Goal: Task Accomplishment & Management: Use online tool/utility

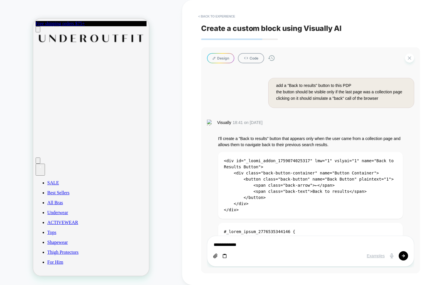
scroll to position [1062, 0]
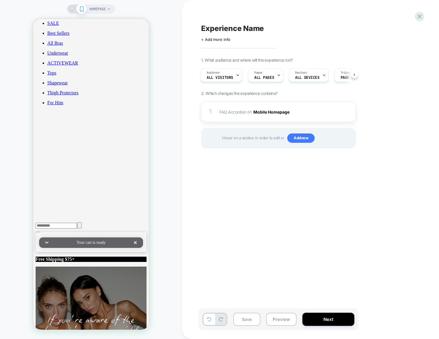
click at [284, 206] on div "Experience Name Click to edit experience details + Add more info 1. What audien…" at bounding box center [307, 169] width 219 height 327
click at [223, 115] on span "FAQ Accordion Adding AI Generated Block AFTER [data-comp-id="0188f923-085e-71c4…" at bounding box center [274, 112] width 111 height 8
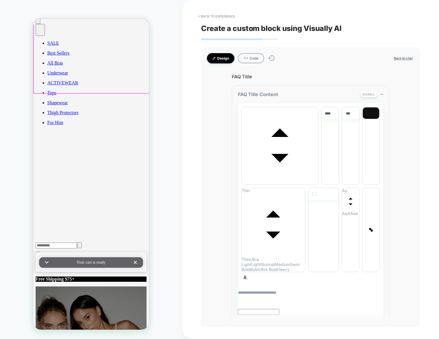
scroll to position [139, 0]
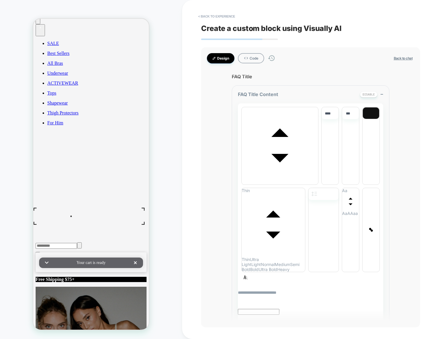
click at [214, 14] on button "< Back to experience" at bounding box center [216, 16] width 43 height 9
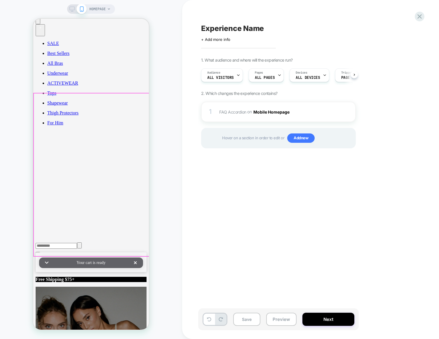
scroll to position [0, 0]
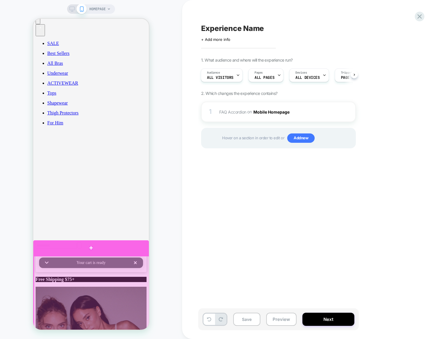
click at [90, 249] on div at bounding box center [91, 247] width 116 height 15
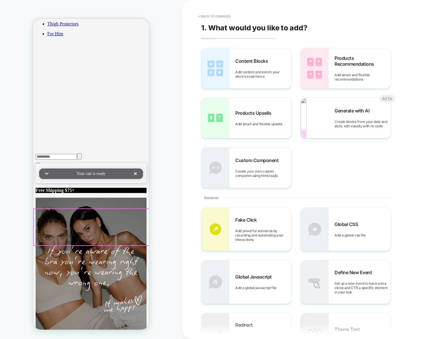
scroll to position [232, 0]
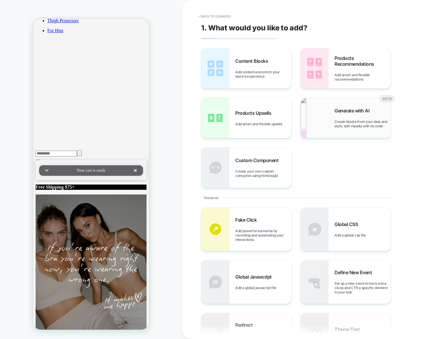
click at [341, 119] on div "Generate with AI Create blocks from your data and style, edit visually with no …" at bounding box center [362, 118] width 56 height 20
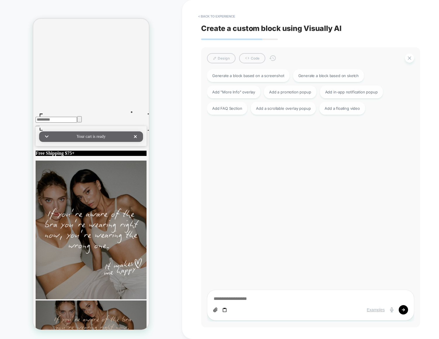
click at [274, 297] on textarea at bounding box center [310, 299] width 195 height 6
click at [274, 216] on div "Generate a block based on a screenshot Generate a block based on sketch Add "Mo…" at bounding box center [307, 192] width 207 height 252
click at [242, 95] on div "Add "More Info" overlay" at bounding box center [233, 91] width 53 height 13
type textarea "*"
type textarea "**********"
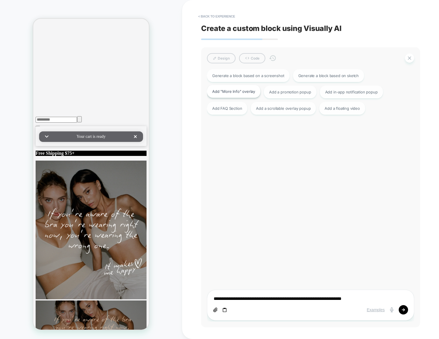
type textarea "*"
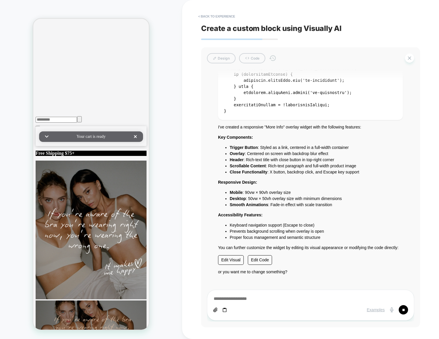
scroll to position [2008, 0]
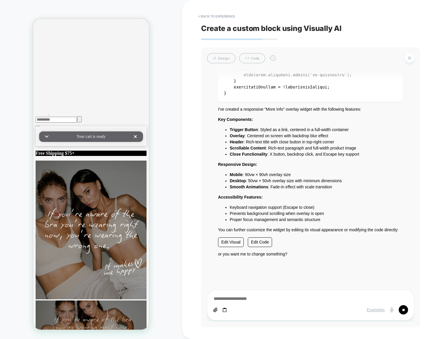
type textarea "*"
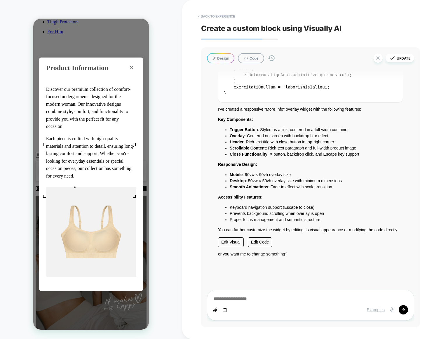
scroll to position [8, 0]
click at [78, 34] on div "Product Information × Discover our premium collection of comfort-focused underg…" at bounding box center [91, 174] width 116 height 311
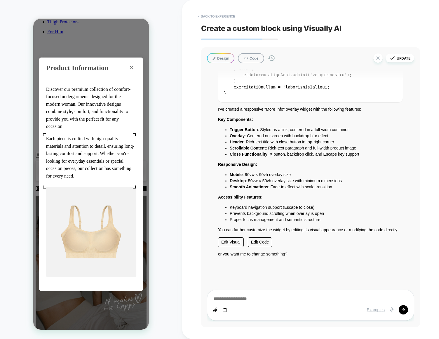
click at [73, 160] on p "Each piece is crafted with high-quality materials and attention to detail, ensu…" at bounding box center [91, 157] width 90 height 45
click at [93, 239] on img at bounding box center [91, 232] width 90 height 90
click at [108, 48] on div "Product Information × Discover our premium collection of comfort-focused underg…" at bounding box center [91, 174] width 116 height 311
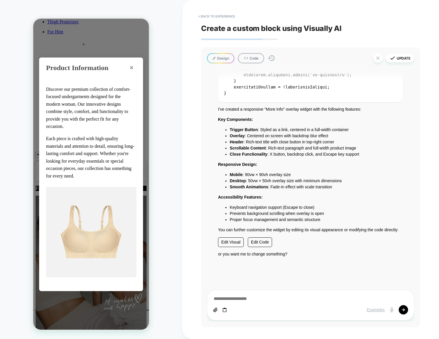
click at [83, 41] on div "Product Information × Discover our premium collection of comfort-focused underg…" at bounding box center [91, 174] width 116 height 311
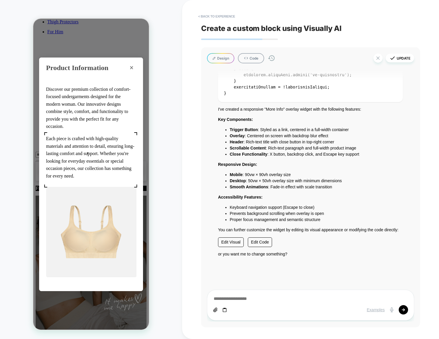
scroll to position [0, 0]
click at [89, 74] on div "Product Information ×" at bounding box center [91, 67] width 104 height 21
click at [88, 74] on div "Product Information ×" at bounding box center [91, 67] width 104 height 21
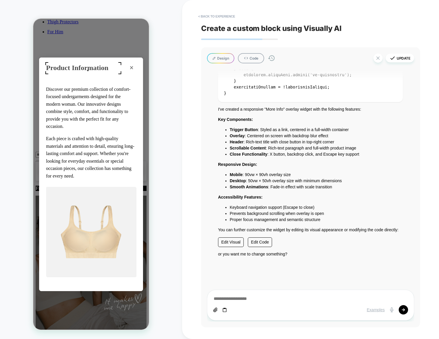
click at [88, 70] on div "Product Information" at bounding box center [77, 67] width 62 height 9
click at [86, 83] on div "Discover our premium collection of comfort-focused undergarments designed for t…" at bounding box center [91, 184] width 104 height 212
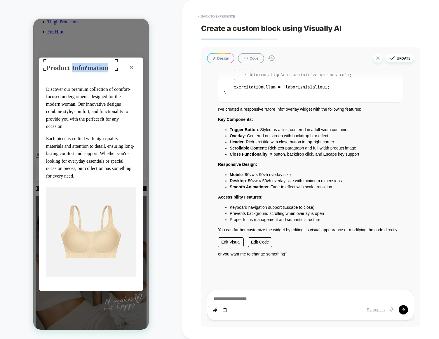
click at [86, 66] on div "Product Information" at bounding box center [77, 67] width 62 height 9
click at [81, 69] on div "Product Information" at bounding box center [77, 67] width 62 height 9
click at [93, 65] on div "Product Information" at bounding box center [77, 67] width 62 height 9
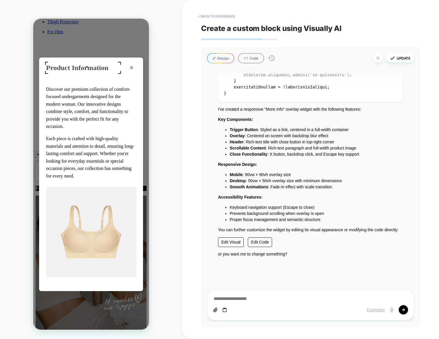
click at [87, 67] on div "Product Information" at bounding box center [77, 67] width 62 height 9
click at [130, 67] on button "×" at bounding box center [131, 67] width 9 height 9
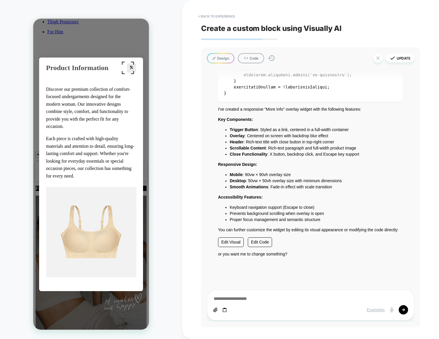
click at [130, 66] on button "×" at bounding box center [131, 67] width 9 height 9
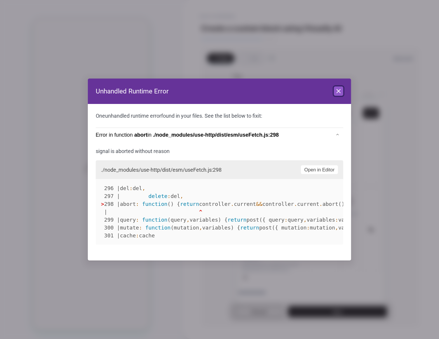
click at [336, 89] on icon at bounding box center [338, 91] width 7 height 7
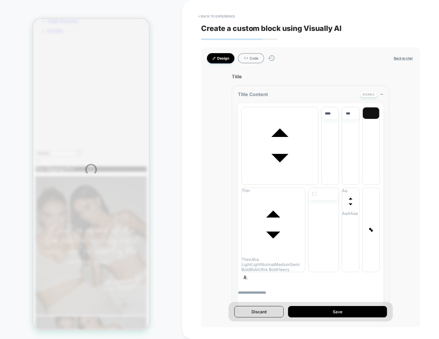
click at [182, 126] on div "HOMEPAGE < Back to experience Create a custom block using Visually AI Design Co…" at bounding box center [219, 169] width 439 height 339
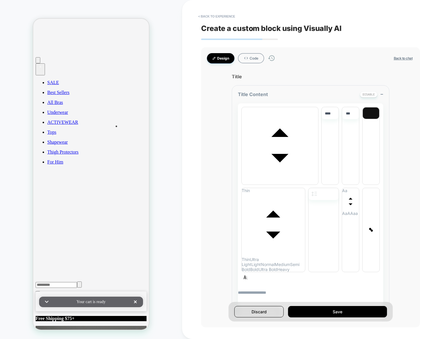
scroll to position [99, 0]
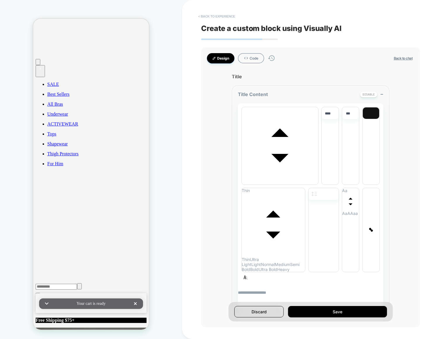
click at [208, 15] on button "< Back to experience" at bounding box center [216, 16] width 43 height 9
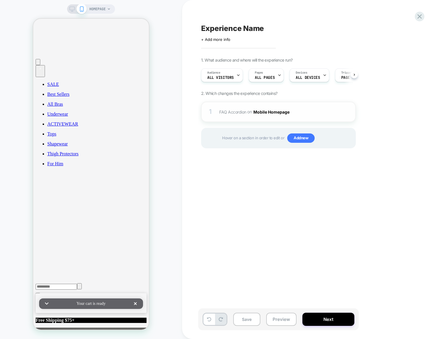
scroll to position [0, 0]
click at [216, 115] on div "1 FAQ Accordion Adding AI Generated Block AFTER [data-comp-id="0188f923-085e-71…" at bounding box center [278, 112] width 155 height 20
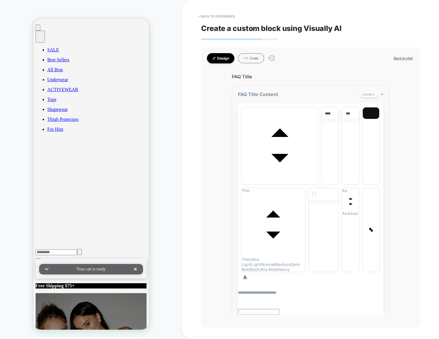
scroll to position [139, 0]
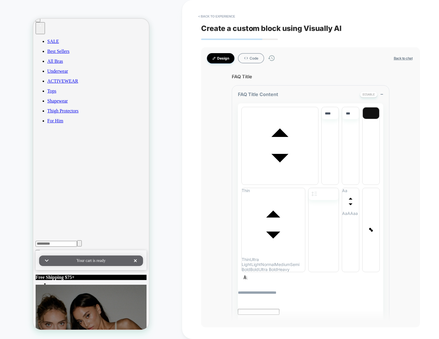
scroll to position [158, 0]
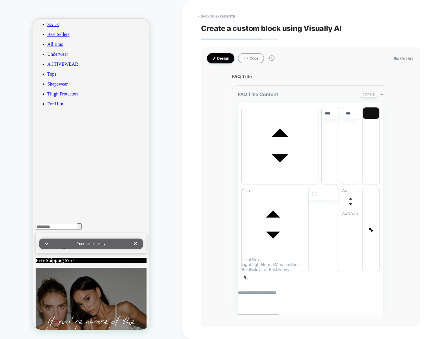
drag, startPoint x: 67, startPoint y: 255, endPoint x: 105, endPoint y: 257, distance: 38.3
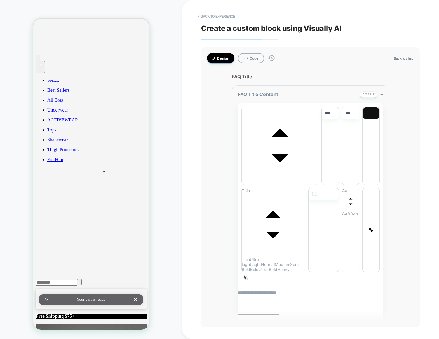
scroll to position [264, 0]
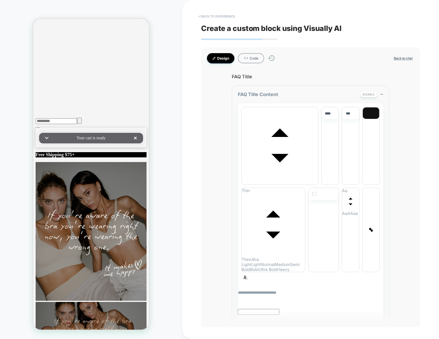
click at [210, 16] on button "< Back to experience" at bounding box center [216, 16] width 43 height 9
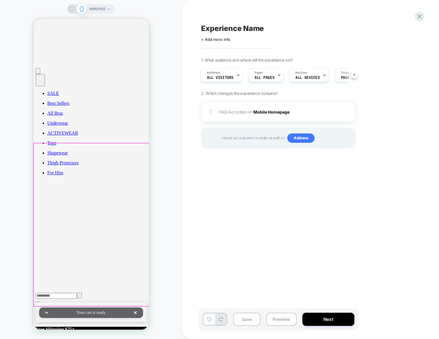
scroll to position [57, 0]
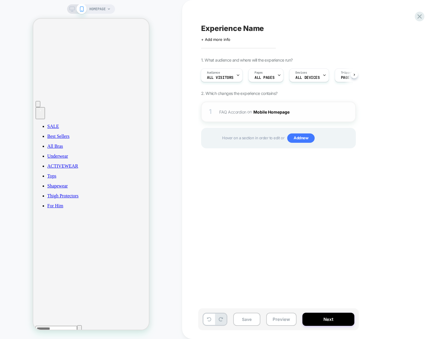
click at [220, 104] on div "1 FAQ Accordion Adding AI Generated Block AFTER [data-comp-id="0188f923-085e-71…" at bounding box center [278, 112] width 155 height 20
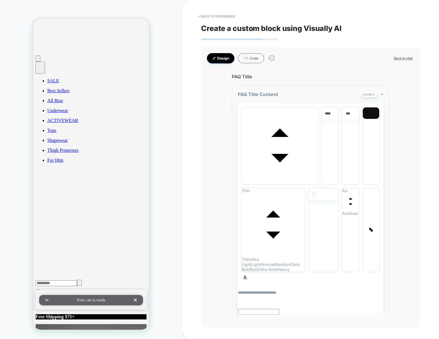
type textarea "*"
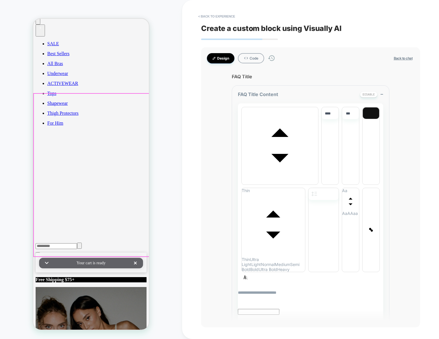
scroll to position [139, 0]
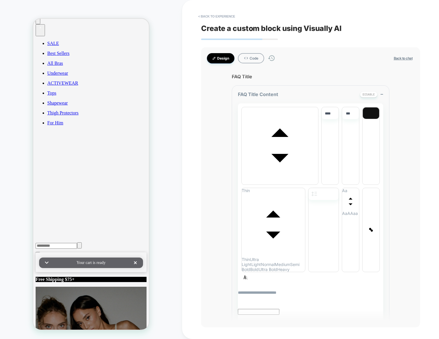
click at [33, 11] on div "HOMEPAGE" at bounding box center [91, 169] width 182 height 327
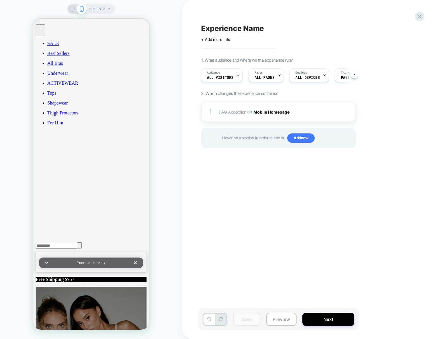
scroll to position [160, 0]
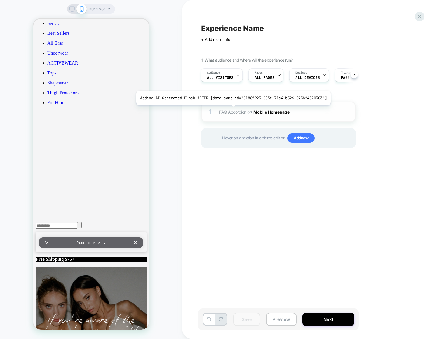
drag, startPoint x: 231, startPoint y: 109, endPoint x: 81, endPoint y: 127, distance: 150.9
click at [231, 109] on span "FAQ Accordion" at bounding box center [232, 111] width 27 height 5
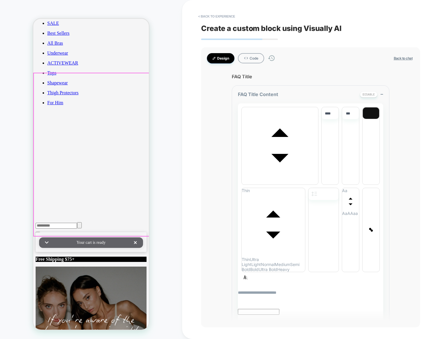
scroll to position [139, 0]
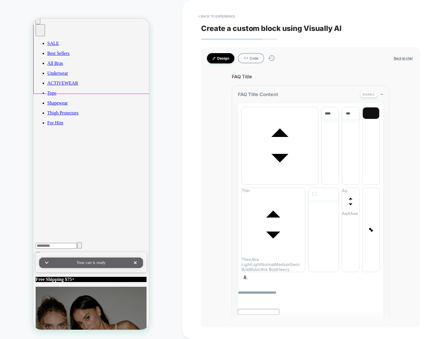
type textarea "*"
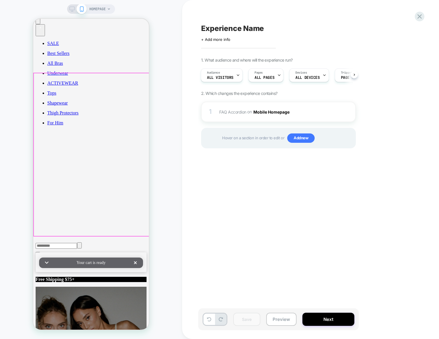
scroll to position [160, 0]
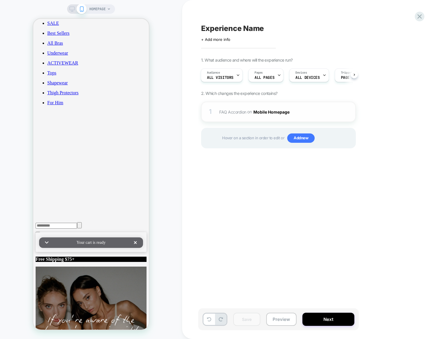
click at [224, 114] on span "FAQ Accordion Adding AI Generated Block AFTER [data-comp-id="0188f923-085e-71c4…" at bounding box center [274, 112] width 111 height 8
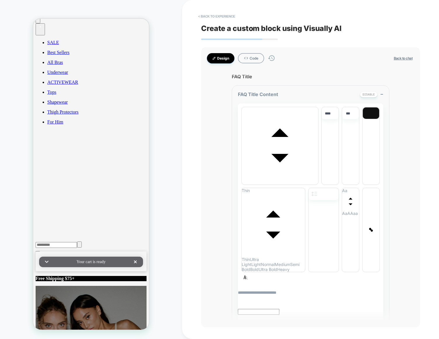
type textarea "*"
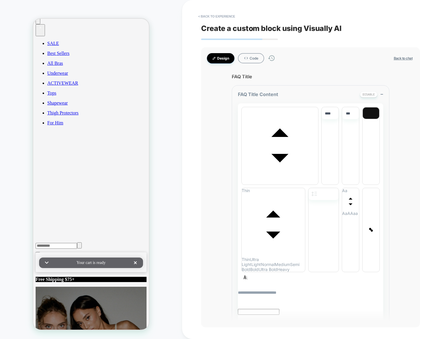
drag, startPoint x: 170, startPoint y: 147, endPoint x: 151, endPoint y: 150, distance: 19.8
click at [170, 147] on div "HOMEPAGE" at bounding box center [91, 169] width 182 height 327
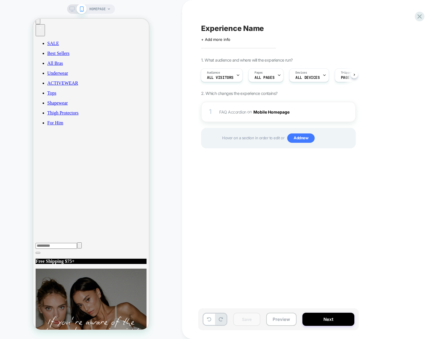
scroll to position [160, 0]
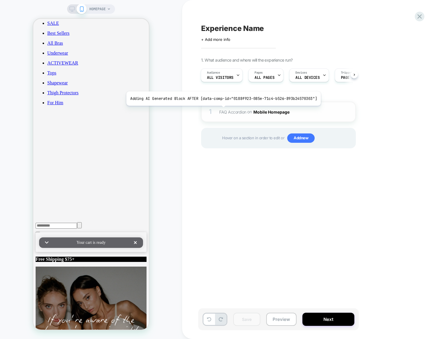
click at [221, 110] on span "FAQ Accordion" at bounding box center [232, 111] width 27 height 5
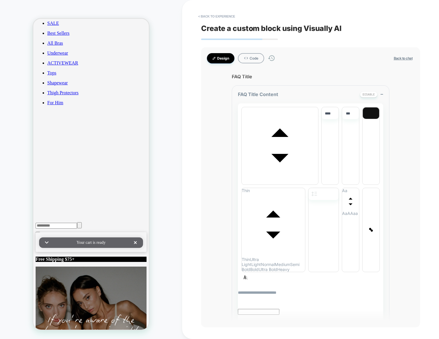
type textarea "*"
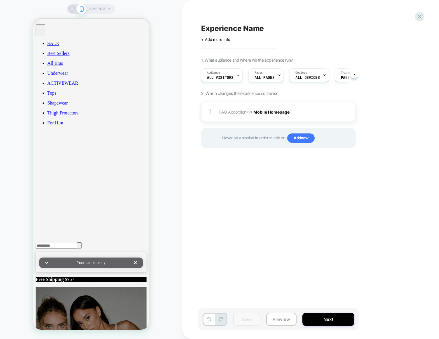
scroll to position [160, 0]
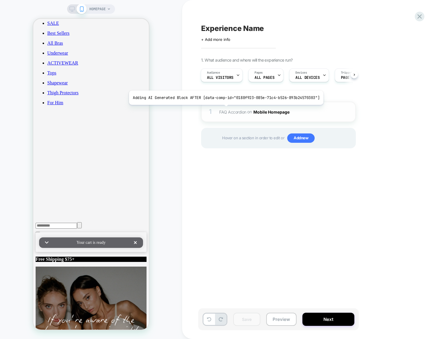
click at [224, 109] on span "FAQ Accordion" at bounding box center [232, 111] width 27 height 5
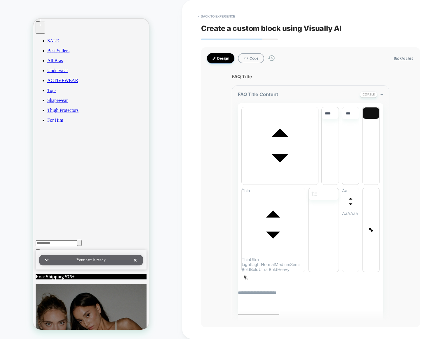
type textarea "*"
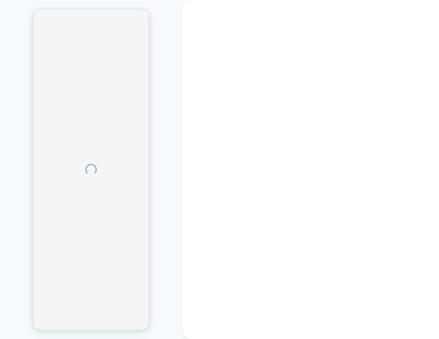
click at [104, 134] on div at bounding box center [91, 169] width 117 height 321
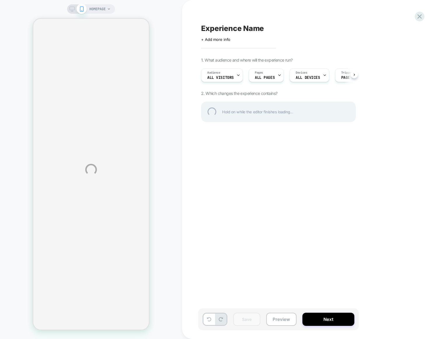
click at [18, 127] on div "HOMEPAGE Experience Name Click to edit experience details + Add more info 1. Wh…" at bounding box center [219, 169] width 439 height 339
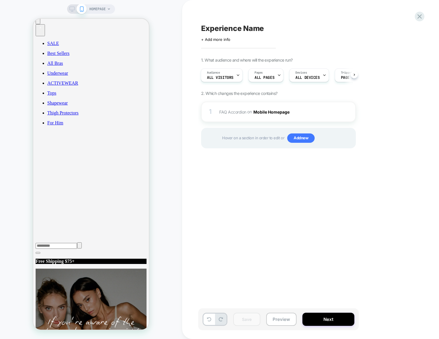
scroll to position [160, 0]
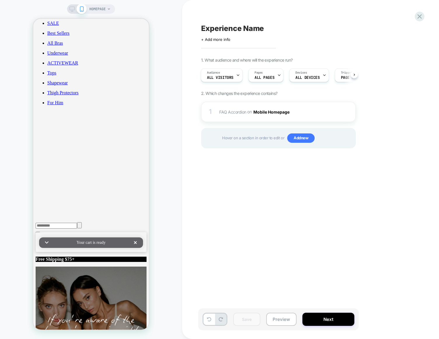
drag, startPoint x: 303, startPoint y: 225, endPoint x: 299, endPoint y: 214, distance: 11.3
click at [300, 219] on div "Experience Name Click to edit experience details + Add more info 1. What audien…" at bounding box center [307, 169] width 219 height 327
click at [230, 117] on div "1 FAQ Accordion Adding AI Generated Block AFTER [data-comp-id="0188f923-085e-71…" at bounding box center [278, 112] width 155 height 20
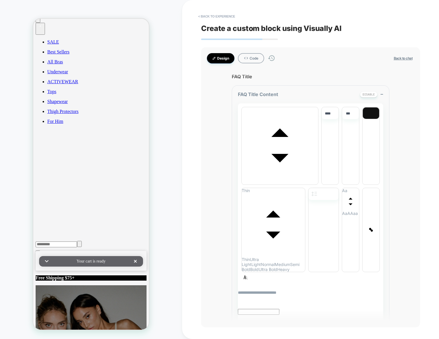
scroll to position [139, 0]
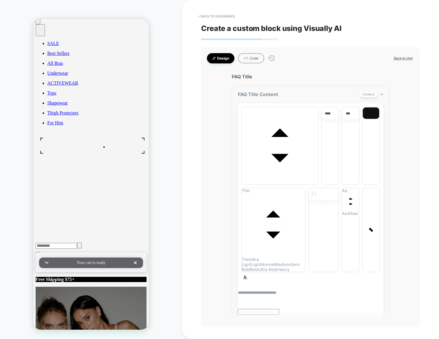
drag, startPoint x: 83, startPoint y: 244, endPoint x: 88, endPoint y: 242, distance: 5.4
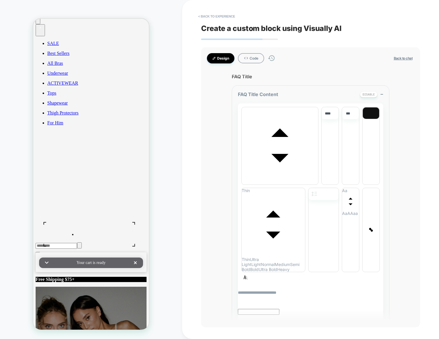
drag, startPoint x: 73, startPoint y: 233, endPoint x: 61, endPoint y: 227, distance: 12.9
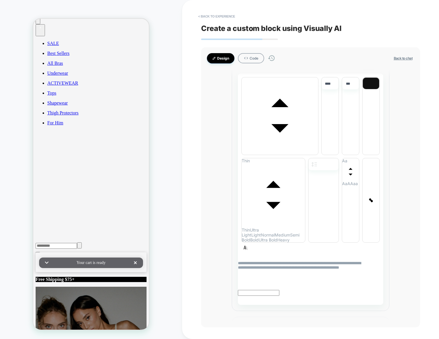
scroll to position [1171, 0]
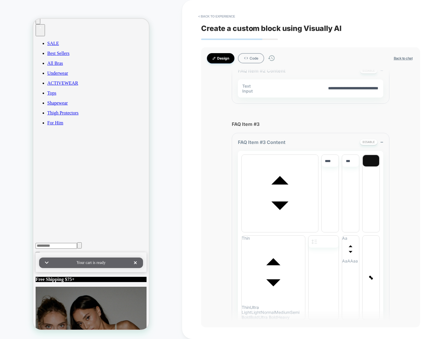
type textarea "*"
type textarea "**********"
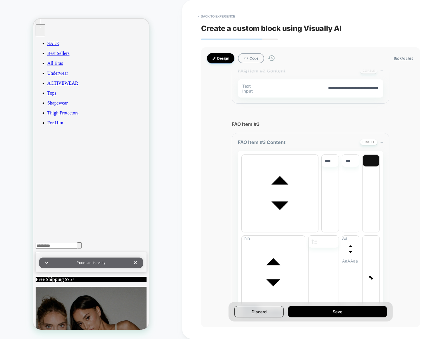
type textarea "*"
type textarea "**********"
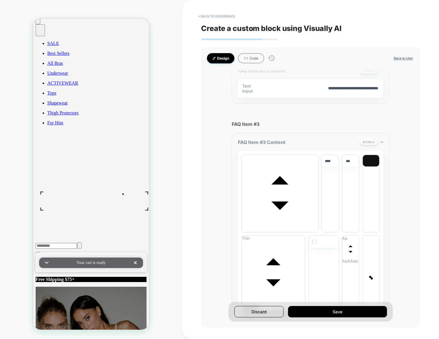
type textarea "*"
type textarea "**********"
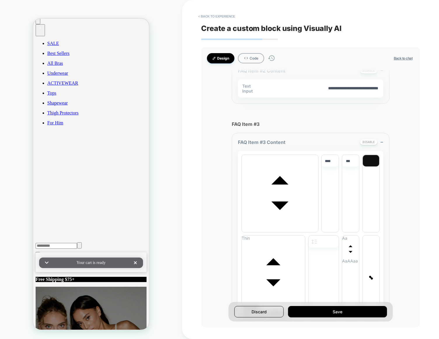
click at [206, 217] on div "Design Code Back to chat Create an FAQ section with the following spec: - The F…" at bounding box center [310, 187] width 219 height 280
type input "****"
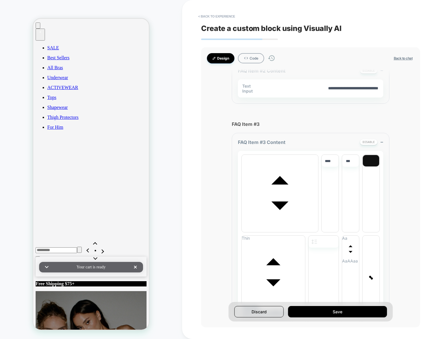
scroll to position [120, 0]
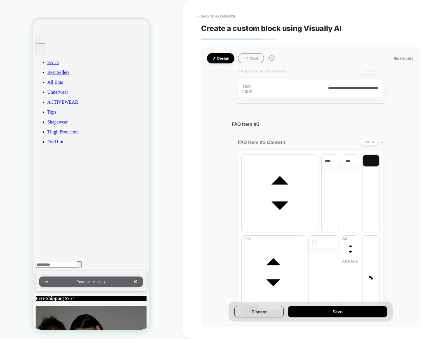
click at [212, 8] on div "< Back to experience Create a custom block using Visually AI Design Code Back t…" at bounding box center [310, 169] width 219 height 339
click at [212, 14] on button "< Back to experience" at bounding box center [216, 16] width 43 height 9
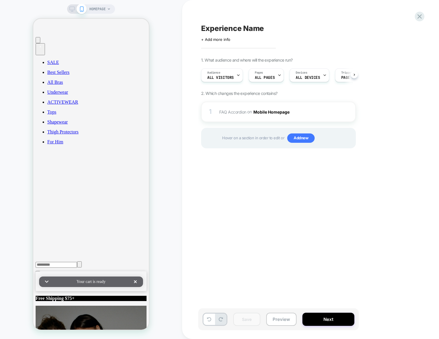
scroll to position [0, 0]
click at [343, 112] on div at bounding box center [341, 112] width 10 height 6
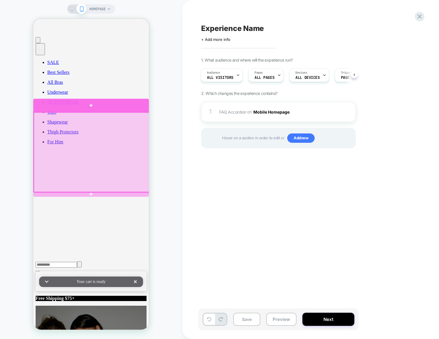
click at [84, 106] on div at bounding box center [91, 105] width 116 height 13
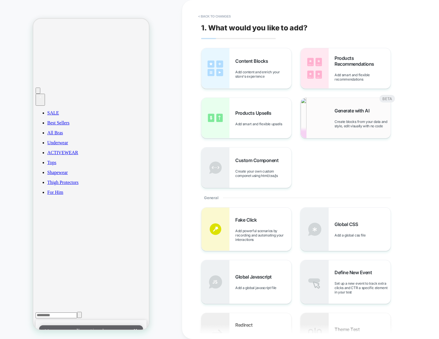
click at [331, 128] on div "Generate with AI Create blocks from your data and style, edit visually with no …" at bounding box center [345, 118] width 90 height 40
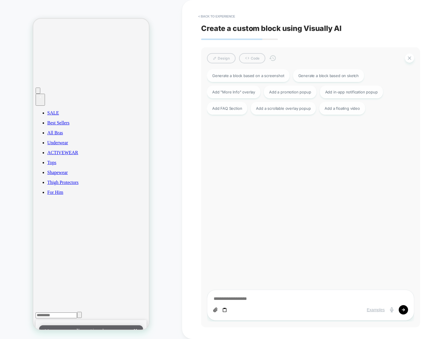
scroll to position [71, 0]
click at [250, 300] on textarea at bounding box center [310, 299] width 195 height 6
type textarea "*"
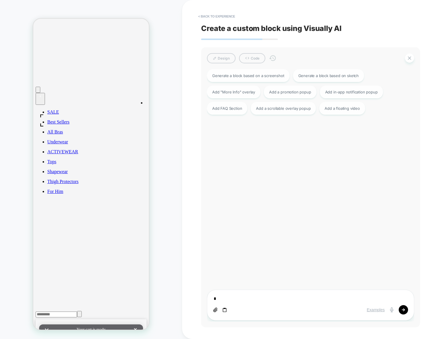
type textarea "**"
type textarea "*"
type textarea "***"
type textarea "*"
type textarea "****"
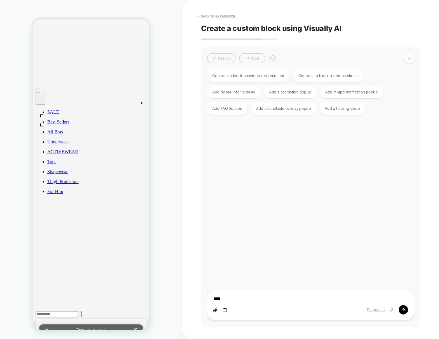
type textarea "*"
type textarea "*****"
type textarea "*"
type textarea "******"
type textarea "*"
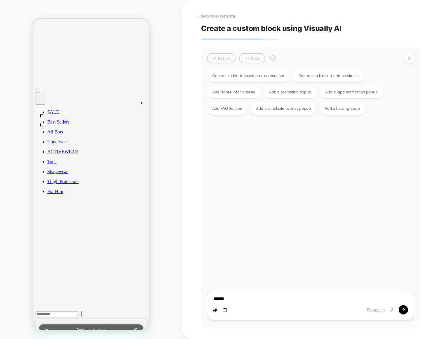
type textarea "*******"
type textarea "*"
type textarea "********"
type textarea "*"
type textarea "********"
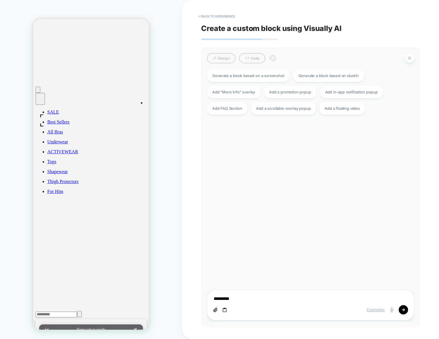
type textarea "*"
type textarea "**********"
type textarea "*"
type textarea "**********"
type textarea "*"
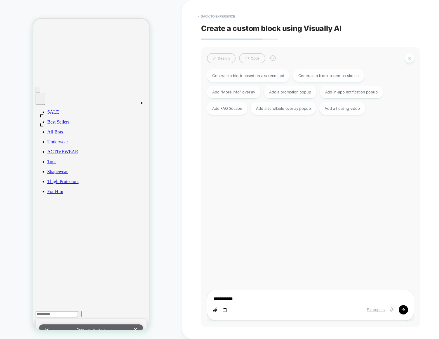
type textarea "**********"
type textarea "*"
type textarea "**********"
type textarea "*"
type textarea "**********"
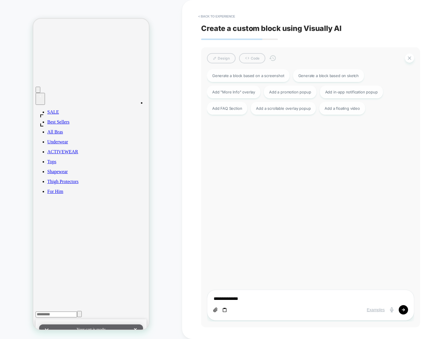
type textarea "*"
type textarea "**********"
type textarea "*"
type textarea "**********"
type textarea "*"
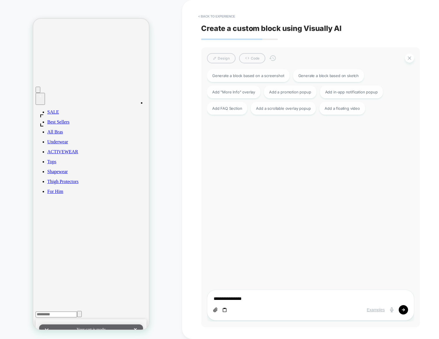
type textarea "**********"
type textarea "*"
type textarea "**********"
type textarea "*"
type textarea "**********"
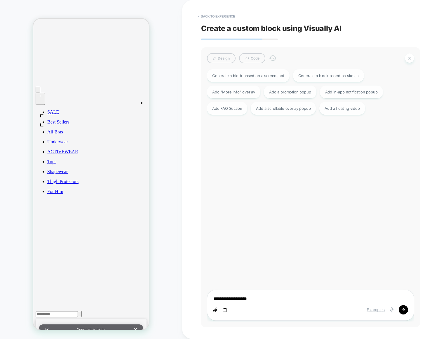
type textarea "*"
type textarea "**********"
type textarea "*"
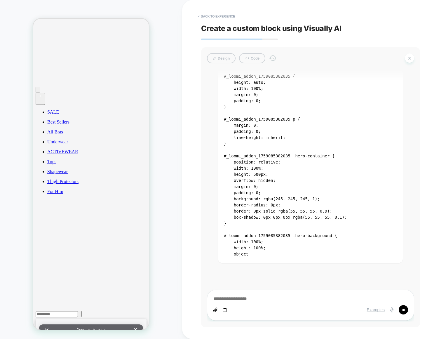
scroll to position [240, 0]
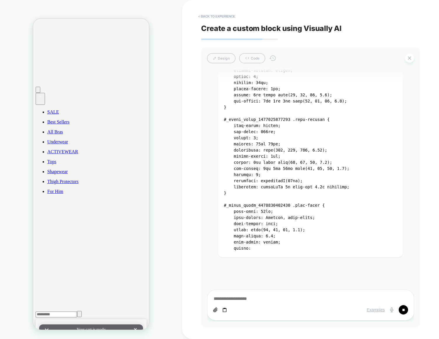
click at [170, 329] on div "HOMEPAGE" at bounding box center [91, 169] width 182 height 327
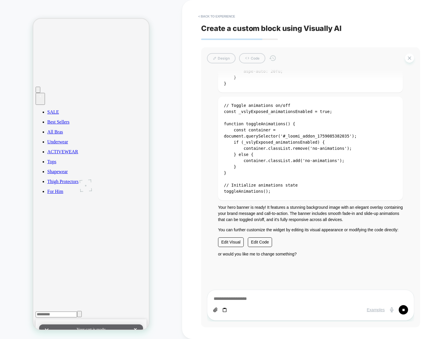
scroll to position [1306, 0]
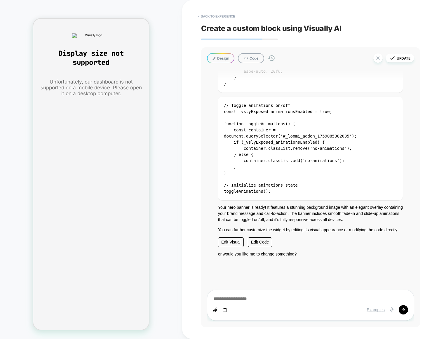
scroll to position [0, 0]
click at [224, 58] on button "Design" at bounding box center [220, 58] width 27 height 10
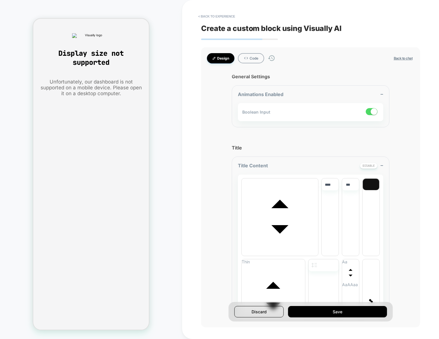
click at [219, 61] on button "Design" at bounding box center [220, 58] width 27 height 10
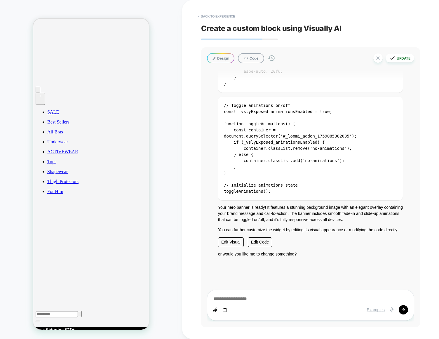
click at [401, 56] on button "Update" at bounding box center [399, 58] width 29 height 9
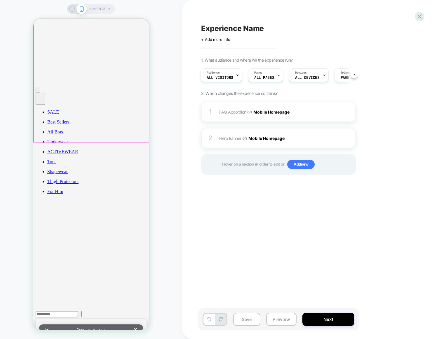
scroll to position [91, 0]
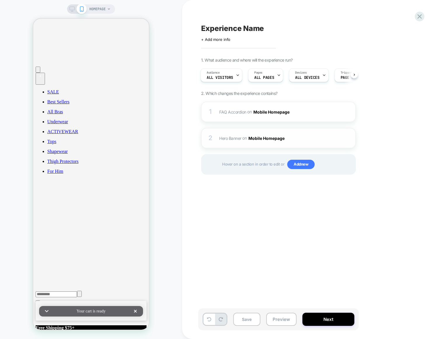
click at [237, 141] on span "Hero Banner Adding AI Generated Block BEFORE [data-comp="press-slider"] on Mobi…" at bounding box center [274, 138] width 111 height 8
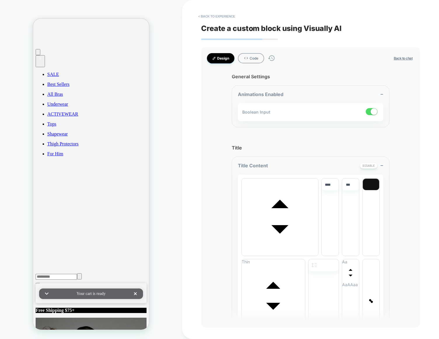
scroll to position [109, 0]
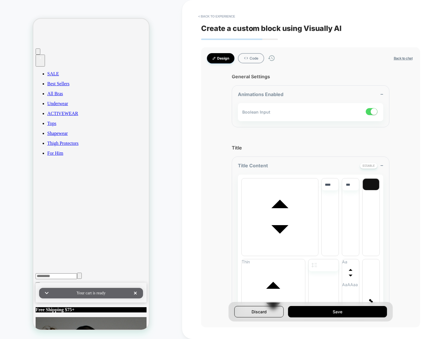
click at [186, 154] on div "< Back to experience Create a custom block using Visually AI Design Code Back t…" at bounding box center [310, 169] width 257 height 339
click at [403, 59] on button "Back to chat" at bounding box center [403, 58] width 22 height 5
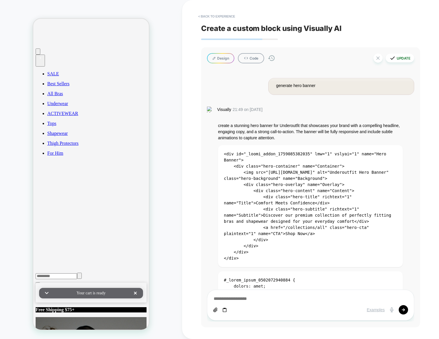
click at [398, 61] on button "Update" at bounding box center [399, 58] width 29 height 9
type textarea "*"
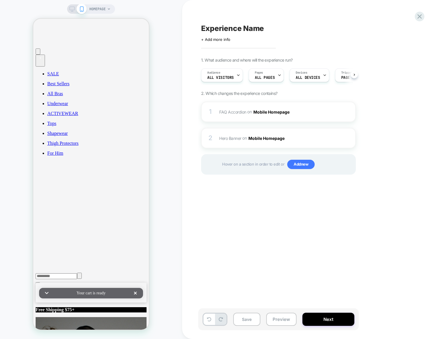
scroll to position [0, 0]
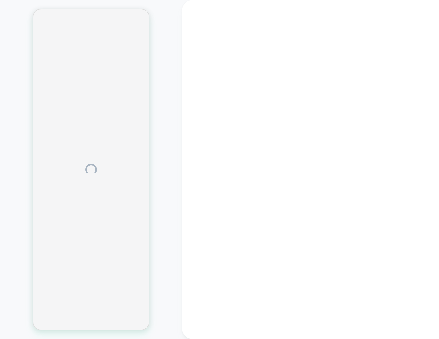
click at [200, 213] on div at bounding box center [310, 169] width 257 height 339
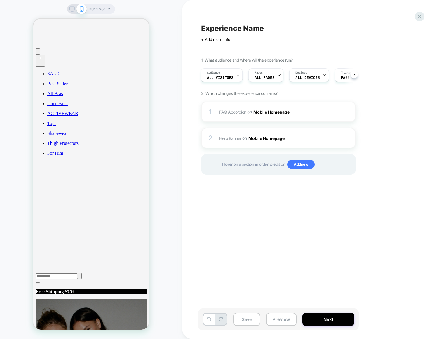
scroll to position [129, 0]
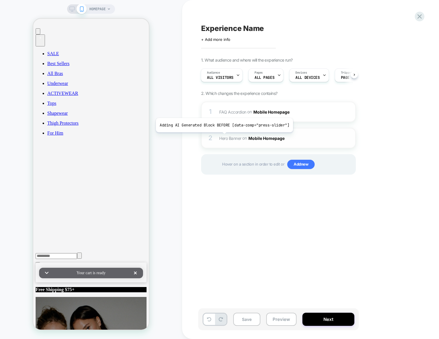
click at [222, 136] on span "Hero Banner" at bounding box center [230, 137] width 22 height 5
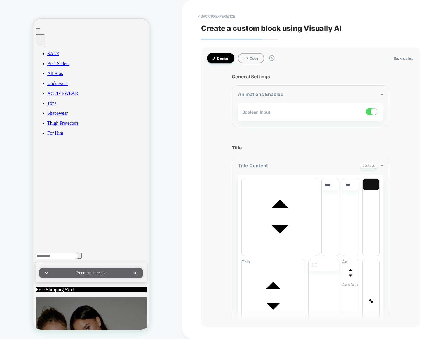
scroll to position [109, 0]
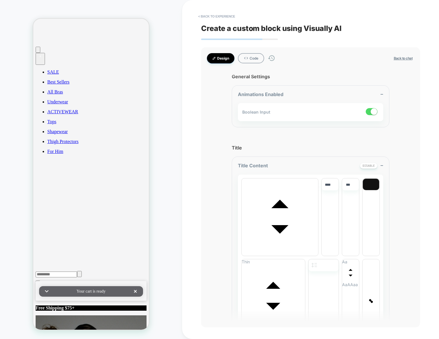
type textarea "*"
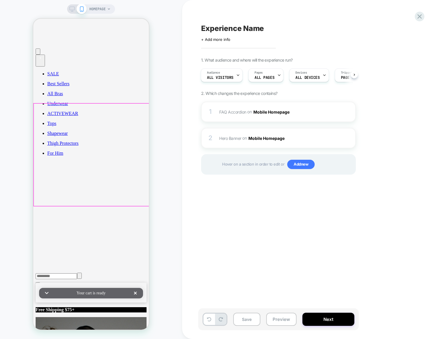
scroll to position [129, 0]
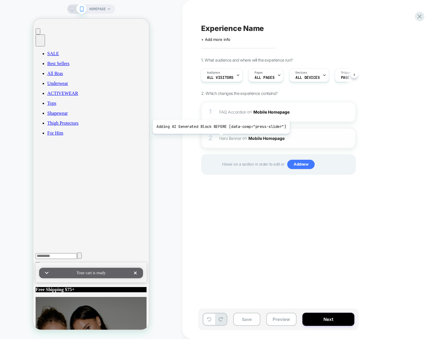
click at [219, 138] on span "Hero Banner" at bounding box center [230, 137] width 22 height 5
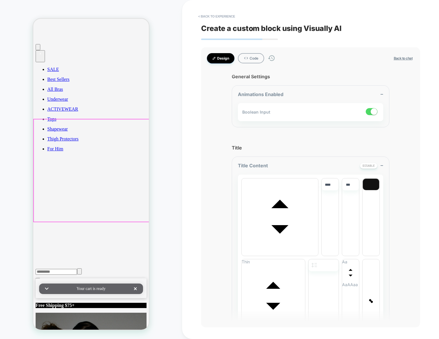
type textarea "*"
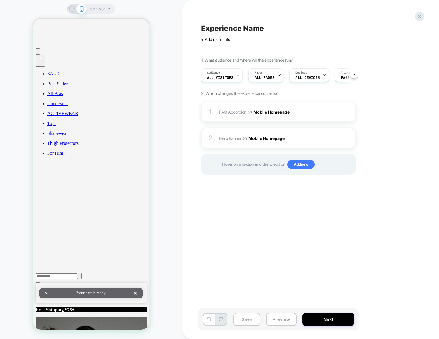
scroll to position [129, 0]
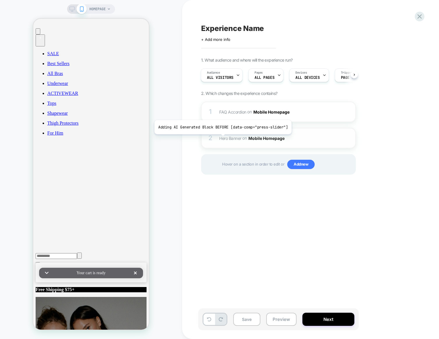
click at [221, 139] on span "Hero Banner" at bounding box center [230, 137] width 22 height 5
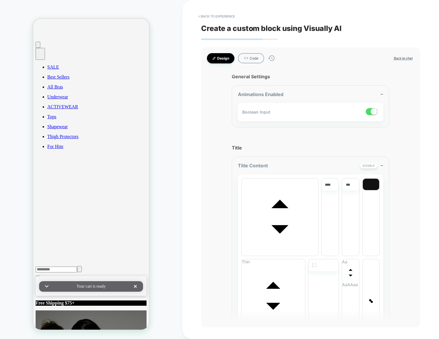
type textarea "*"
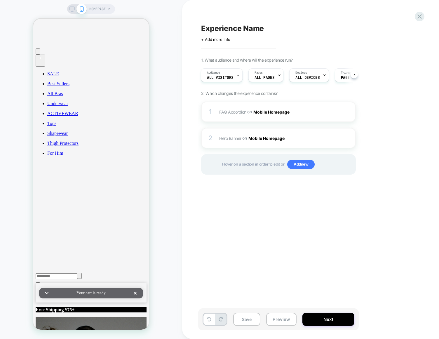
scroll to position [129, 0]
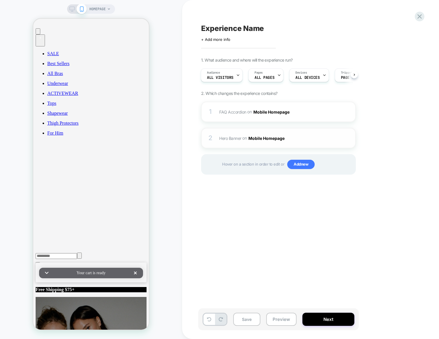
click at [243, 137] on span "on" at bounding box center [244, 137] width 4 height 7
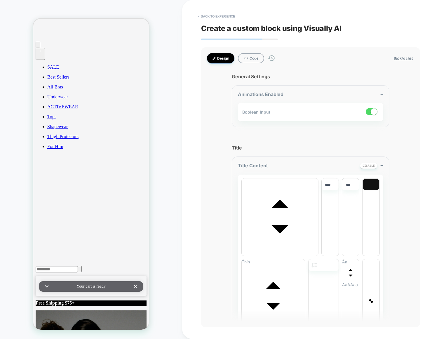
type textarea "*"
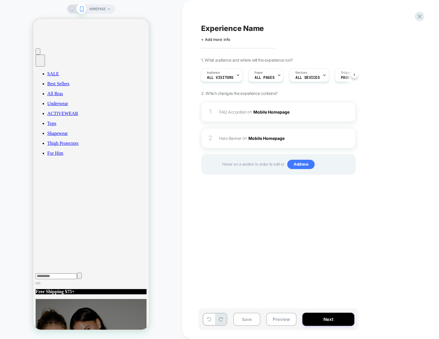
scroll to position [129, 0]
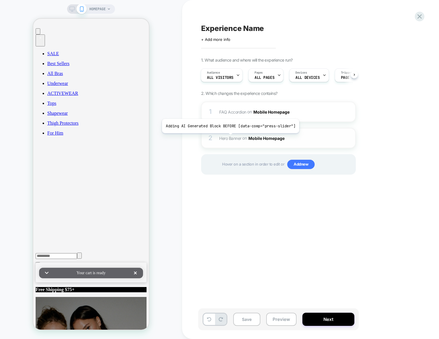
click at [229, 137] on span "Hero Banner" at bounding box center [230, 137] width 22 height 5
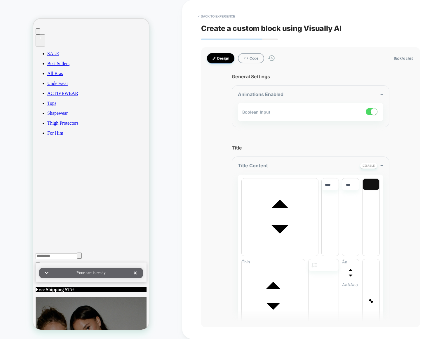
type textarea "*"
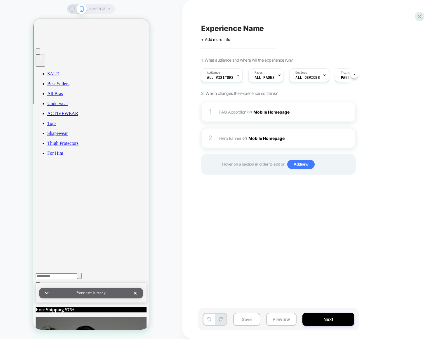
scroll to position [129, 0]
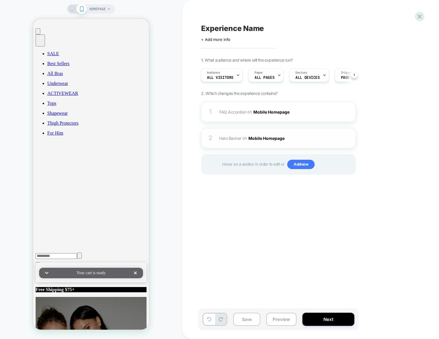
click at [275, 137] on button "Mobile Homepage" at bounding box center [268, 138] width 41 height 8
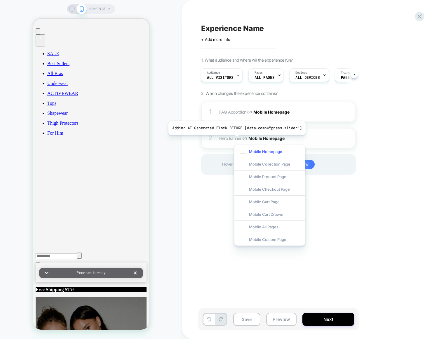
click at [235, 139] on span "Hero Banner" at bounding box center [230, 137] width 22 height 5
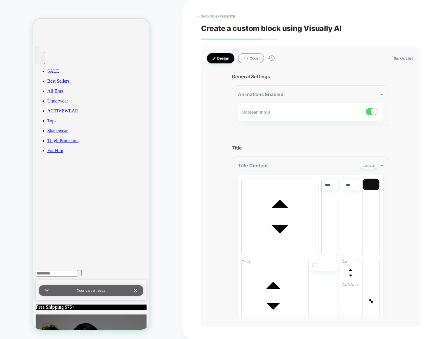
type textarea "*"
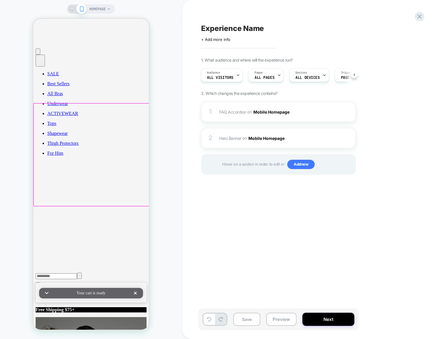
scroll to position [129, 0]
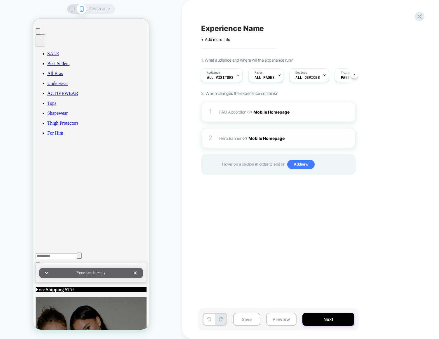
click at [239, 143] on div "2 Hero Banner Adding AI Generated Block BEFORE [data-comp="press-slider"] on Mo…" at bounding box center [278, 138] width 155 height 20
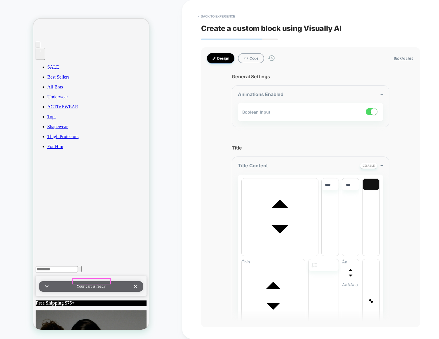
scroll to position [109, 0]
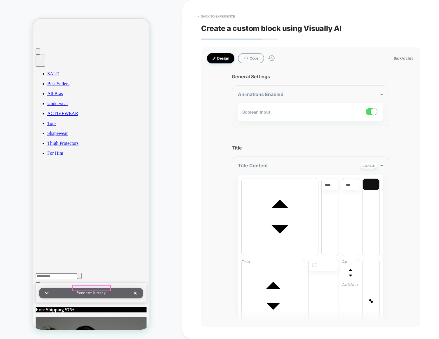
type textarea "*"
click at [226, 15] on button "< Back to experience" at bounding box center [216, 16] width 43 height 9
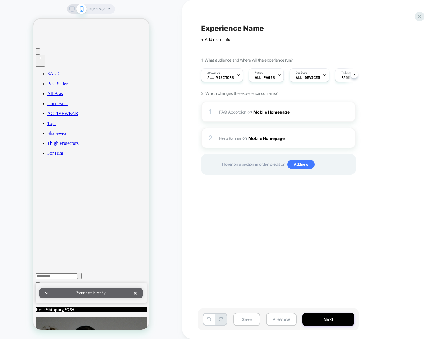
scroll to position [0, 0]
click at [336, 113] on div at bounding box center [341, 112] width 10 height 6
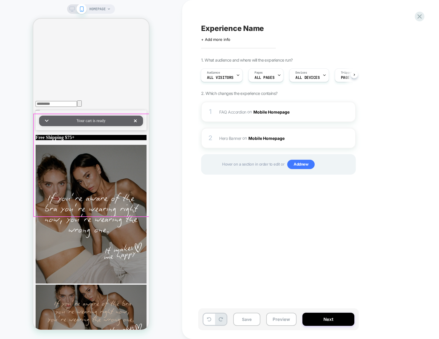
scroll to position [284, 0]
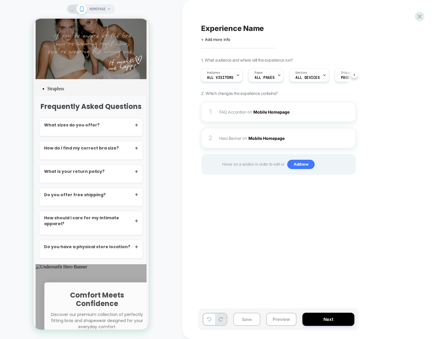
scroll to position [569, 0]
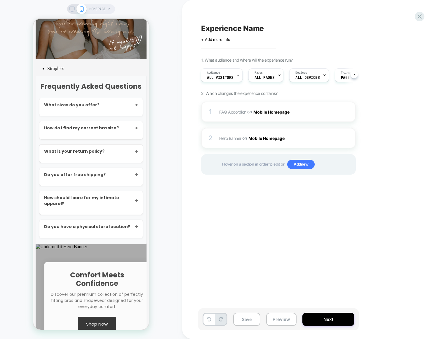
click at [259, 209] on div "Experience Name Click to edit experience details + Add more info 1. What audien…" at bounding box center [307, 169] width 219 height 327
click at [234, 141] on span "Hero Banner Adding AI Generated Block BEFORE [data-comp="press-slider"] on Mobi…" at bounding box center [274, 138] width 111 height 8
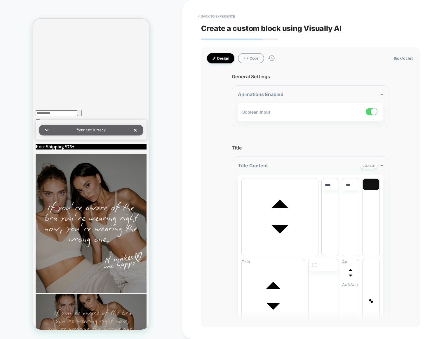
scroll to position [272, 0]
drag, startPoint x: 91, startPoint y: 153, endPoint x: 94, endPoint y: 151, distance: 3.3
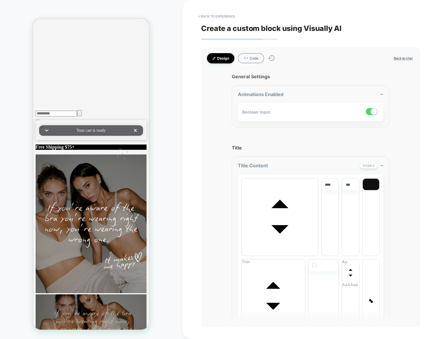
drag, startPoint x: 77, startPoint y: 156, endPoint x: 69, endPoint y: 158, distance: 7.7
drag, startPoint x: 69, startPoint y: 158, endPoint x: 64, endPoint y: 161, distance: 5.2
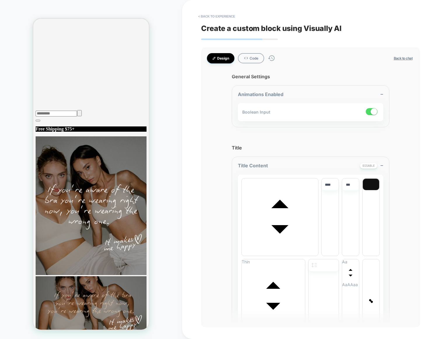
scroll to position [0, 0]
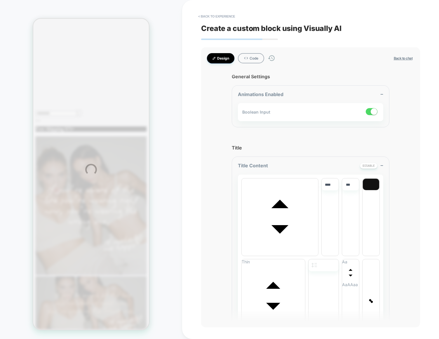
type textarea "*"
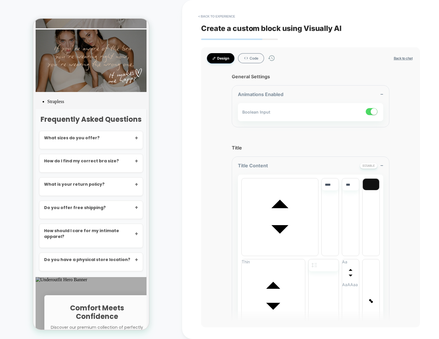
scroll to position [556, 0]
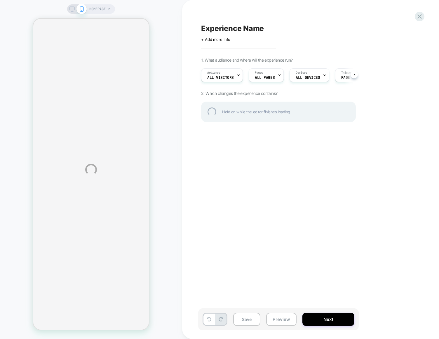
click at [161, 239] on div "HOMEPAGE Experience Name Click to edit experience details + Add more info 1. Wh…" at bounding box center [219, 169] width 439 height 339
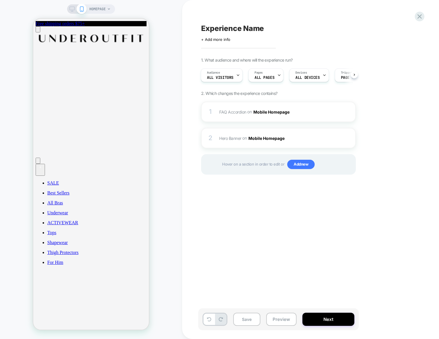
click at [288, 222] on div "Experience Name Click to edit experience details + Add more info 1. What audien…" at bounding box center [307, 169] width 219 height 327
drag, startPoint x: 236, startPoint y: 139, endPoint x: 96, endPoint y: 134, distance: 140.4
click at [236, 139] on span "Hero Banner" at bounding box center [230, 137] width 22 height 5
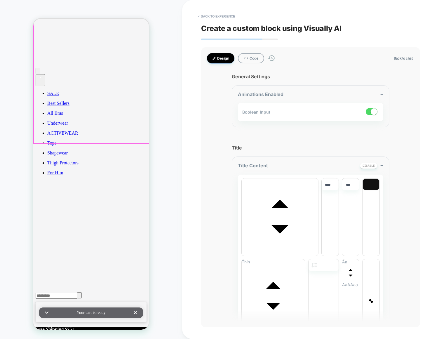
type textarea "*"
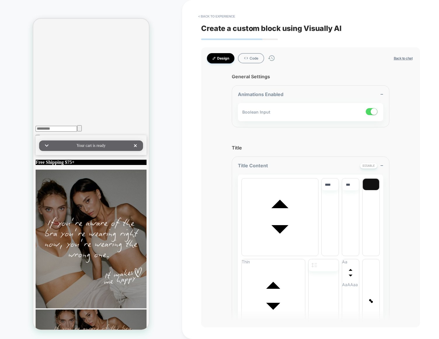
scroll to position [272, 0]
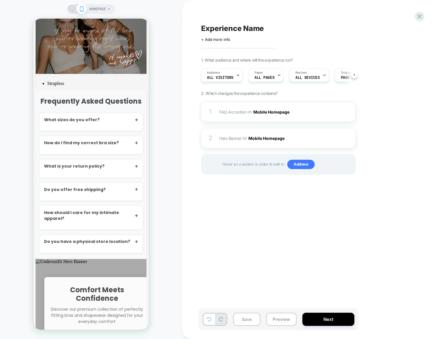
scroll to position [556, 0]
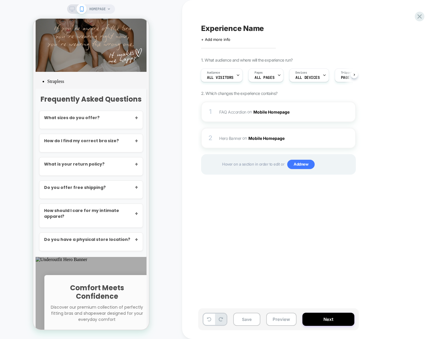
click at [261, 202] on div "Experience Name Click to edit experience details + Add more info 1. What audien…" at bounding box center [307, 169] width 219 height 327
click at [230, 143] on div "2 Hero Banner Adding AI Generated Block BEFORE [data-comp="press-slider"] on Mo…" at bounding box center [278, 138] width 155 height 20
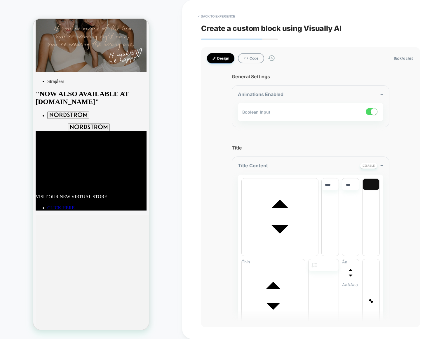
type textarea "*"
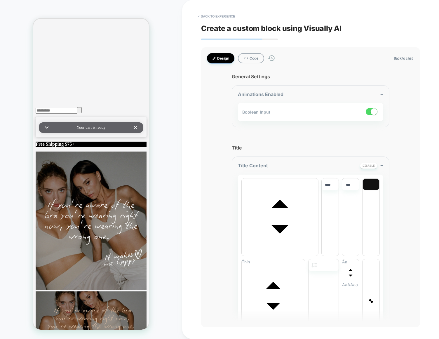
scroll to position [272, 0]
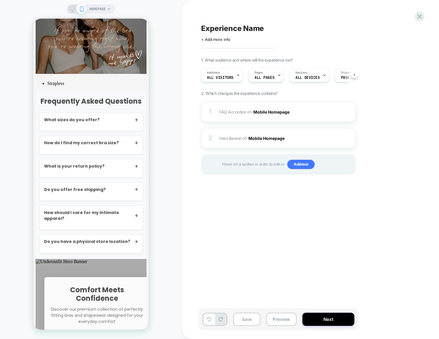
scroll to position [556, 0]
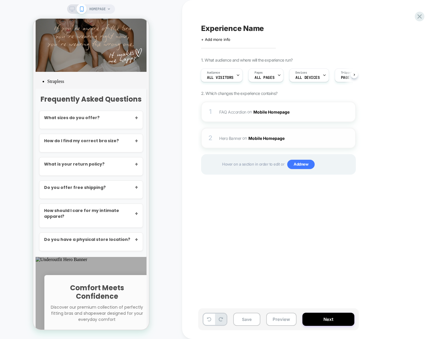
click at [242, 137] on span "Hero Banner Adding AI Generated Block BEFORE [data-comp="press-slider"] on Mobi…" at bounding box center [274, 138] width 111 height 8
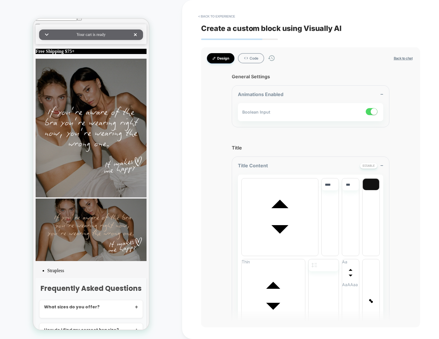
type textarea "*"
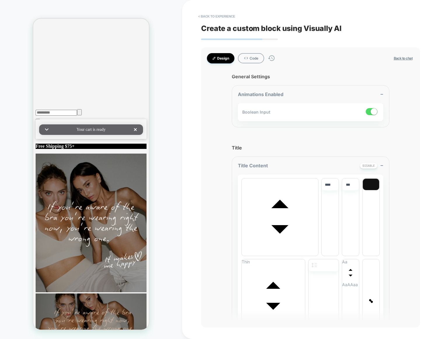
scroll to position [272, 0]
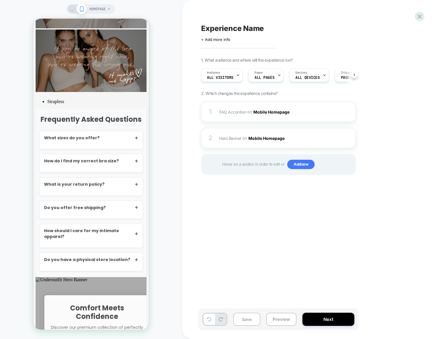
scroll to position [556, 0]
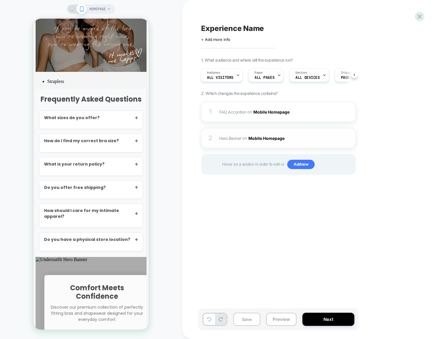
click at [223, 141] on span "Hero Banner Adding AI Generated Block BEFORE [data-comp="press-slider"] on Mobi…" at bounding box center [274, 138] width 111 height 8
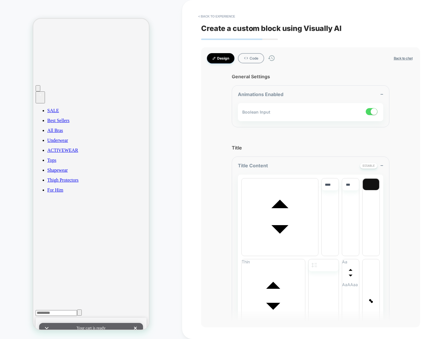
type textarea "*"
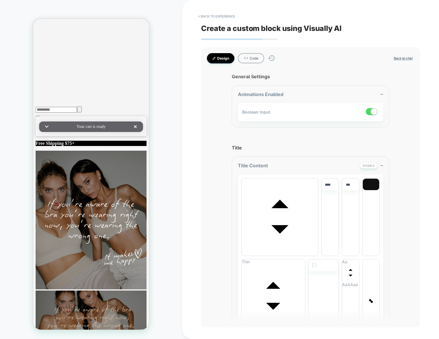
scroll to position [272, 0]
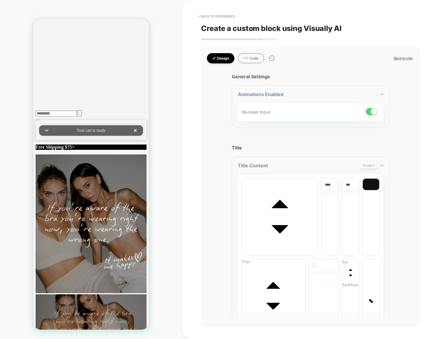
click at [173, 264] on div "HOMEPAGE" at bounding box center [91, 169] width 182 height 327
click at [17, 261] on div "HOMEPAGE" at bounding box center [91, 169] width 182 height 327
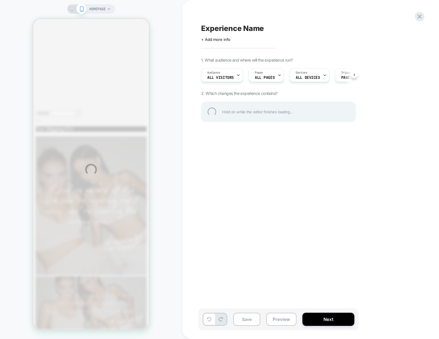
click at [161, 188] on div "HOMEPAGE Experience Name Click to edit experience details + Add more info 1. Wh…" at bounding box center [219, 169] width 439 height 339
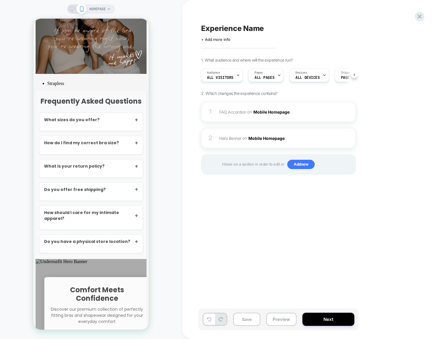
scroll to position [556, 0]
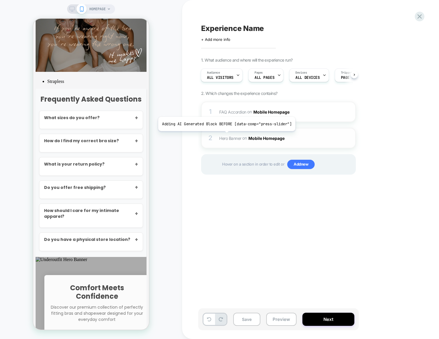
click at [223, 139] on span "Hero Banner" at bounding box center [230, 137] width 22 height 5
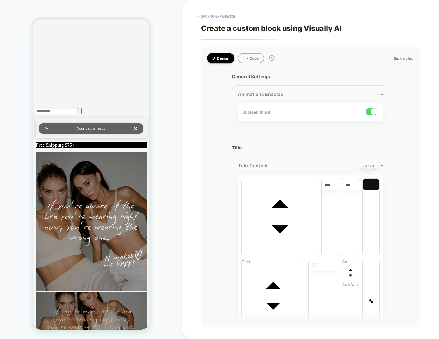
scroll to position [272, 0]
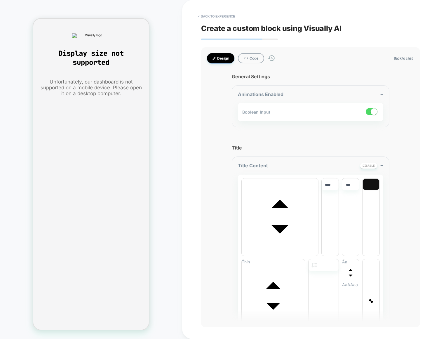
scroll to position [0, 0]
click at [213, 20] on button "< Back to experience" at bounding box center [216, 16] width 43 height 9
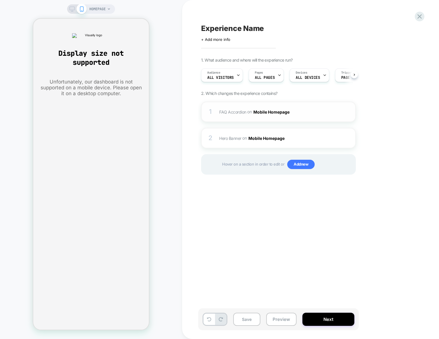
scroll to position [0, 0]
click at [218, 140] on div "2 Hero Banner Adding AI Generated Block BEFORE [data-comp="press-slider"] on Mo…" at bounding box center [278, 138] width 155 height 20
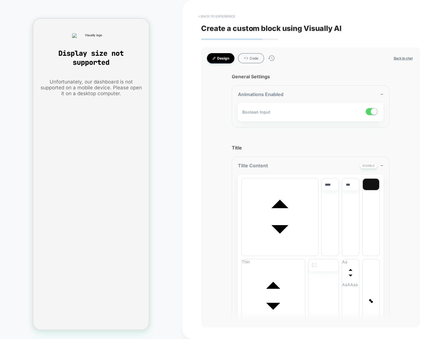
click at [213, 14] on button "< Back to experience" at bounding box center [216, 16] width 43 height 9
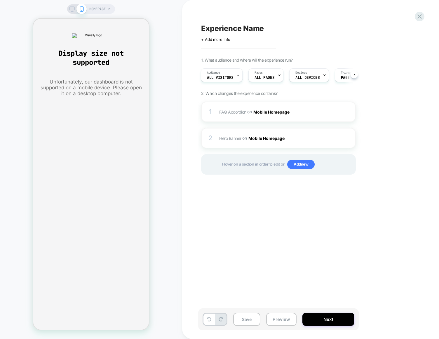
click at [199, 217] on div "Experience Name Click to edit experience details + Add more info 1. What audien…" at bounding box center [307, 169] width 219 height 327
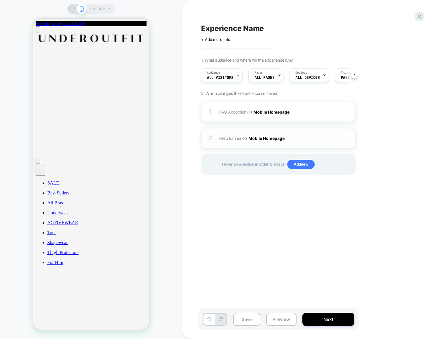
scroll to position [0, 0]
click at [219, 139] on div "2 Hero Banner Adding AI Generated Block BEFORE [data-comp="press-slider"] on Mo…" at bounding box center [278, 138] width 155 height 20
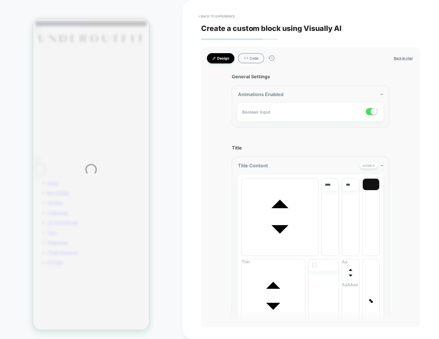
click at [214, 15] on div "HOMEPAGE < Back to experience Create a custom block using Visually AI Design Co…" at bounding box center [219, 169] width 439 height 339
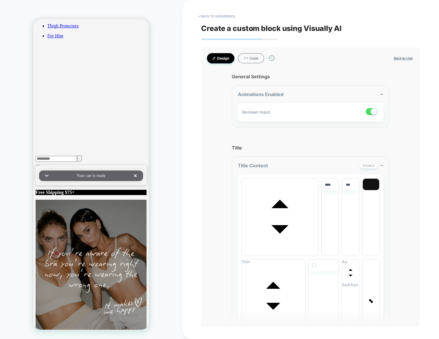
scroll to position [268, 0]
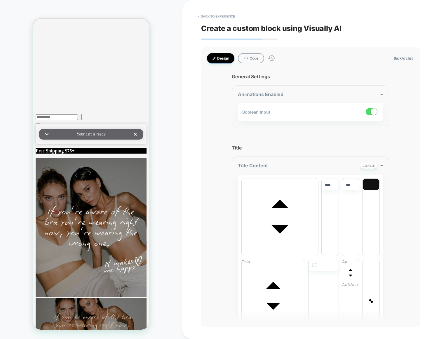
click at [213, 17] on button "< Back to experience" at bounding box center [216, 16] width 43 height 9
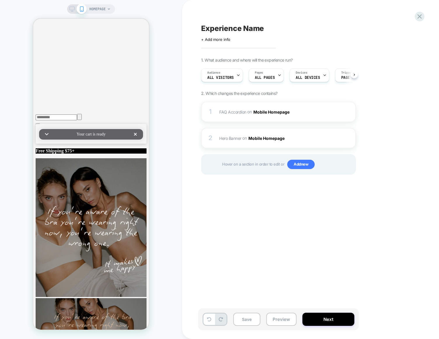
scroll to position [0, 0]
click at [219, 138] on div "2 Hero Banner Adding AI Generated Block BEFORE [data-comp="press-slider"] on Mo…" at bounding box center [278, 138] width 155 height 20
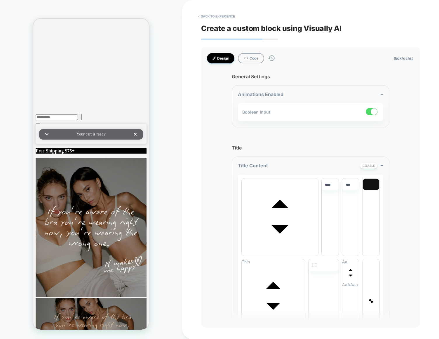
scroll to position [272, 0]
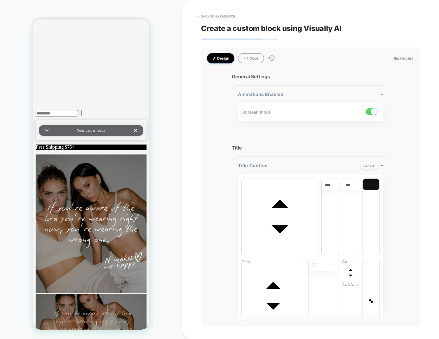
type textarea "*"
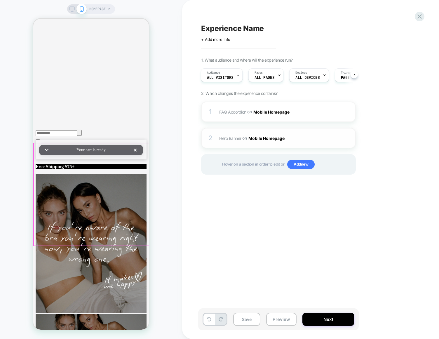
scroll to position [247, 0]
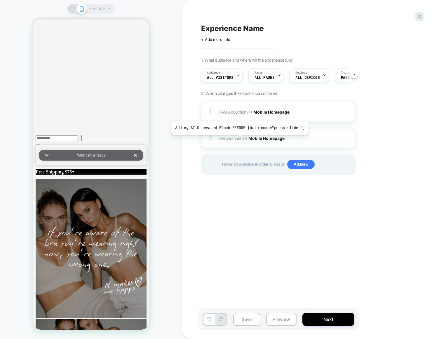
click at [238, 139] on span "Hero Banner" at bounding box center [230, 137] width 22 height 5
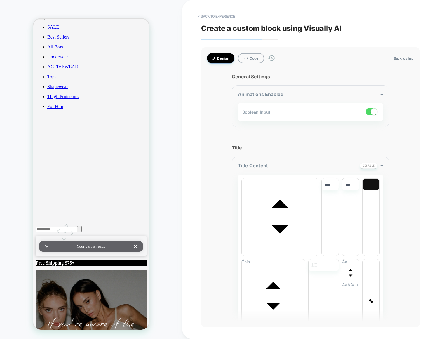
scroll to position [161, 0]
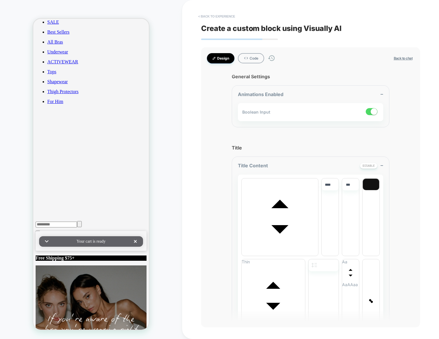
click at [207, 13] on button "< Back to experience" at bounding box center [216, 16] width 43 height 9
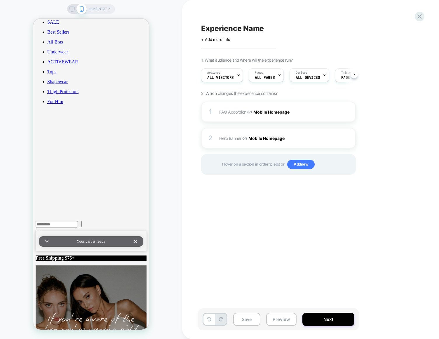
scroll to position [0, 0]
click at [218, 115] on div "1 FAQ Accordion Adding AI Generated Block AFTER [data-comp-id="0188f923-085e-71…" at bounding box center [278, 112] width 155 height 20
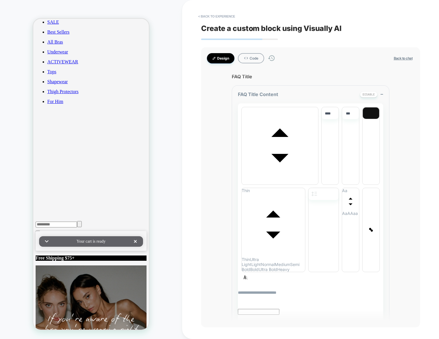
scroll to position [139, 0]
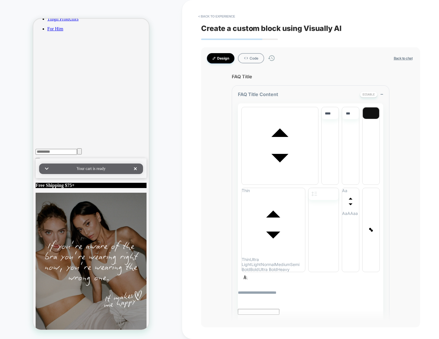
scroll to position [235, 0]
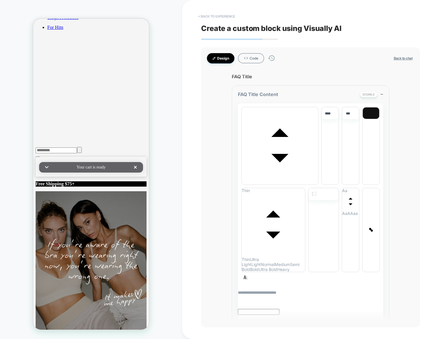
click at [217, 17] on button "< Back to experience" at bounding box center [216, 16] width 43 height 9
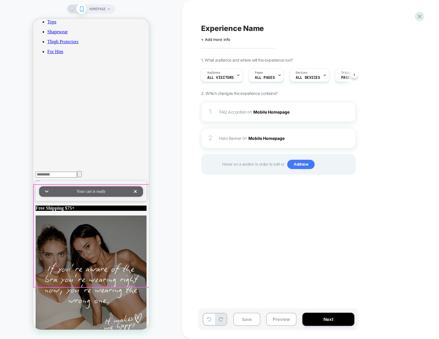
scroll to position [0, 0]
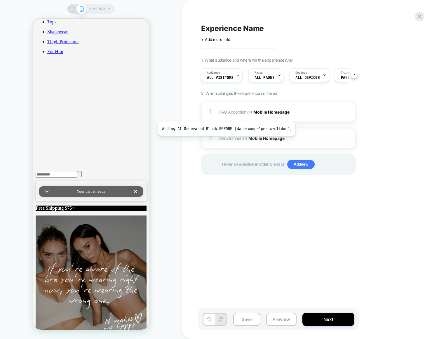
click at [225, 140] on span "Hero Banner" at bounding box center [230, 137] width 22 height 5
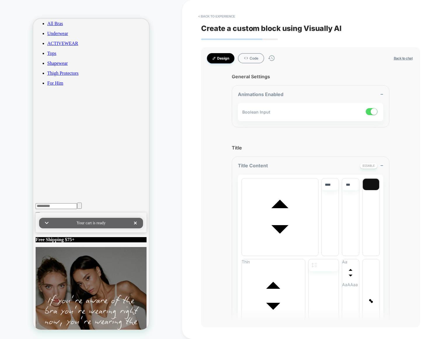
scroll to position [182, 0]
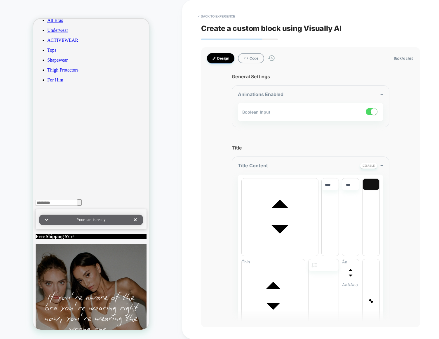
click at [212, 24] on div "< Back to experience Create a custom block using Visually AI Design Code Back t…" at bounding box center [310, 169] width 219 height 339
click at [216, 16] on button "< Back to experience" at bounding box center [216, 16] width 43 height 9
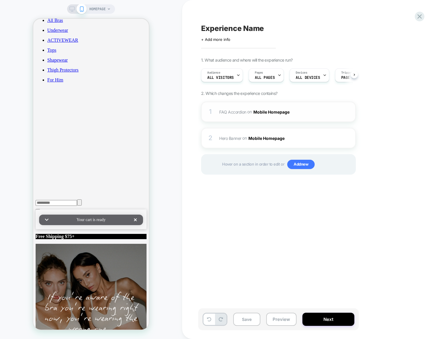
scroll to position [0, 0]
click at [343, 112] on img at bounding box center [340, 111] width 5 height 5
click at [218, 133] on div "2 Hero Banner Adding AI Generated Block BEFORE [data-comp="press-slider"] on Mo…" at bounding box center [278, 138] width 155 height 20
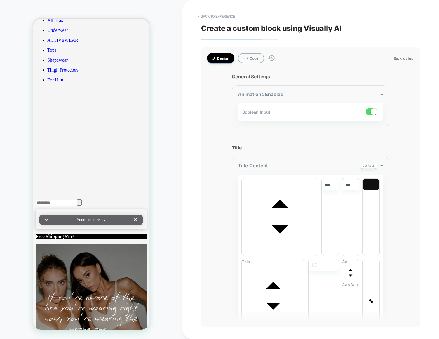
scroll to position [109, 0]
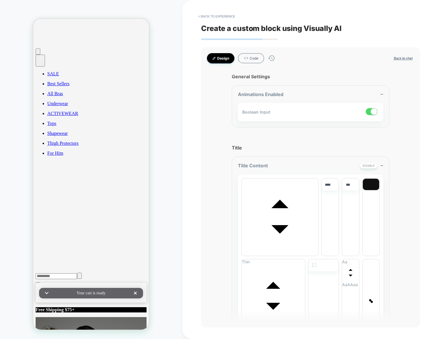
click at [216, 17] on button "< Back to experience" at bounding box center [216, 16] width 43 height 9
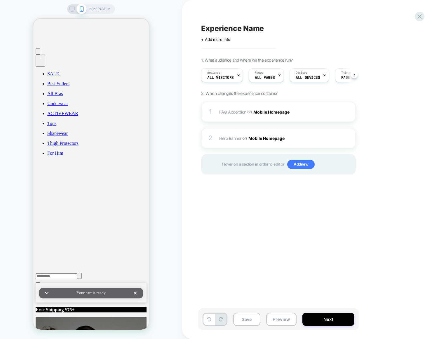
scroll to position [0, 0]
click at [243, 210] on div "Experience Name Click to edit experience details + Add more info 1. What audien…" at bounding box center [307, 169] width 219 height 327
click at [241, 135] on span "Hero Banner Adding AI Generated Block BEFORE [data-comp="press-slider"] on Mobi…" at bounding box center [274, 138] width 111 height 8
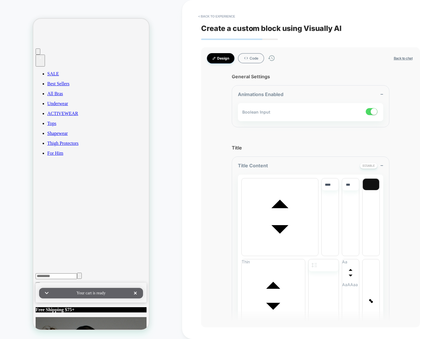
click at [370, 110] on span at bounding box center [372, 111] width 12 height 7
click at [373, 113] on span at bounding box center [372, 111] width 12 height 7
click at [371, 112] on span at bounding box center [374, 112] width 6 height 6
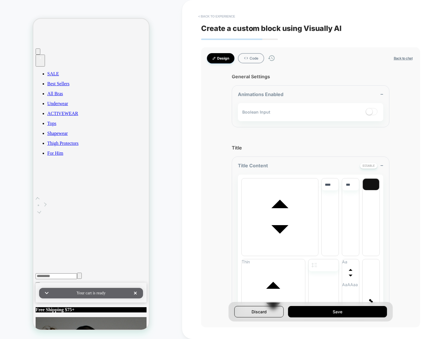
click at [219, 16] on button "< Back to experience" at bounding box center [216, 16] width 43 height 9
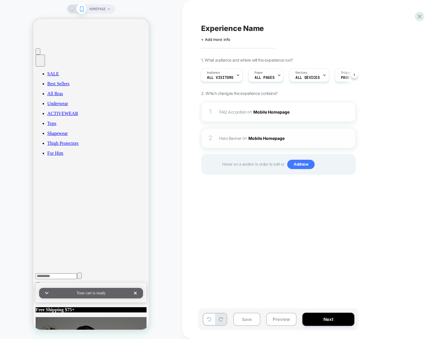
click at [226, 128] on div "2 Hero Banner Adding AI Generated Block BEFORE [data-comp="press-slider"] on Mo…" at bounding box center [278, 138] width 155 height 20
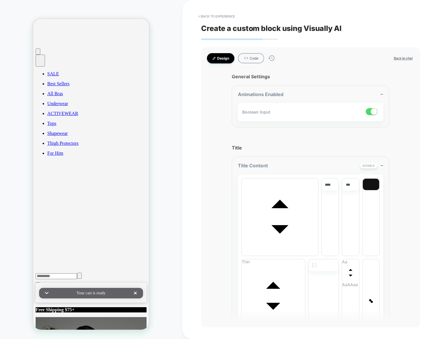
type textarea "*"
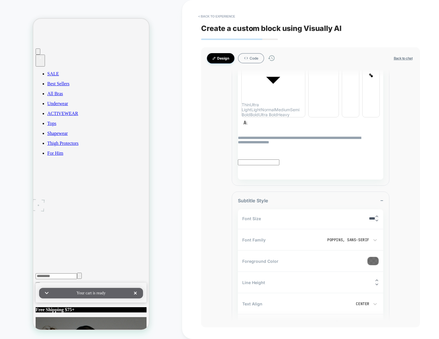
scroll to position [0, 0]
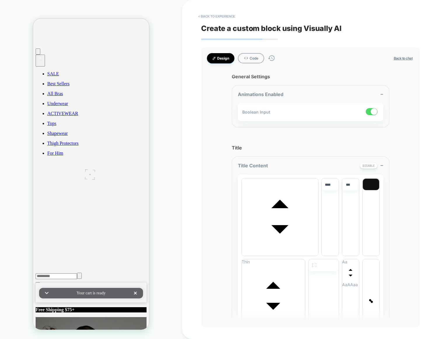
drag, startPoint x: 55, startPoint y: 147, endPoint x: 93, endPoint y: 172, distance: 45.9
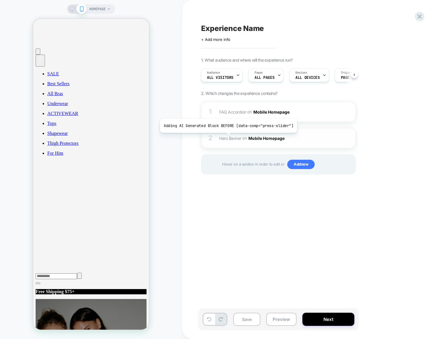
scroll to position [129, 0]
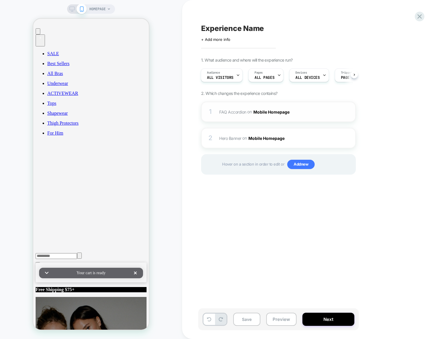
click at [341, 110] on img at bounding box center [340, 111] width 5 height 5
click at [249, 276] on div "Experience Name Click to edit experience details + Add more info 1. What audien…" at bounding box center [307, 169] width 219 height 327
click at [214, 136] on div "2 Hero Banner Adding AI Generated Block BEFORE [data-comp="press-slider"] on Mo…" at bounding box center [278, 138] width 155 height 20
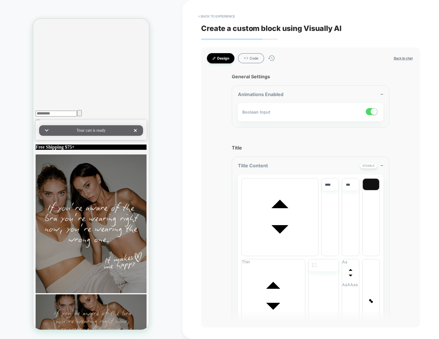
type textarea "*"
drag, startPoint x: 115, startPoint y: 174, endPoint x: 121, endPoint y: 170, distance: 7.1
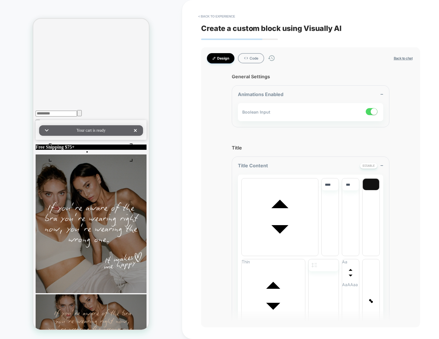
click at [19, 22] on div "HOMEPAGE" at bounding box center [91, 169] width 182 height 327
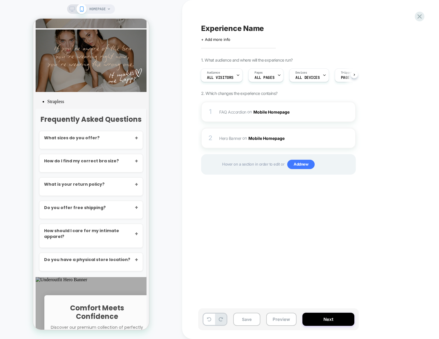
scroll to position [556, 0]
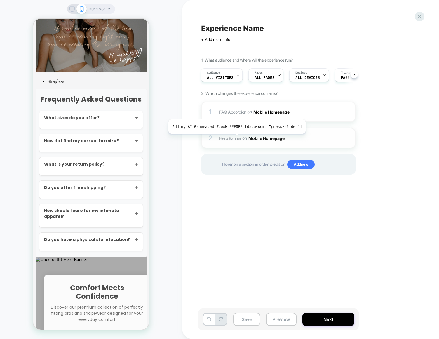
click at [230, 139] on span "Hero Banner" at bounding box center [230, 137] width 22 height 5
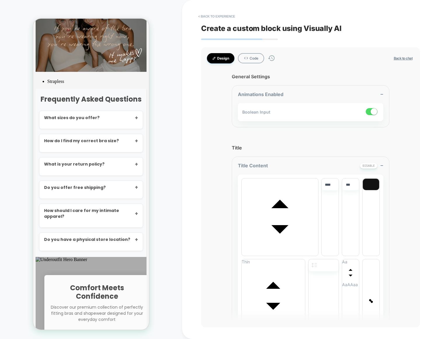
click at [76, 304] on p "Discover our premium collection of perfectly fitting bras and shapewear designe…" at bounding box center [97, 313] width 96 height 18
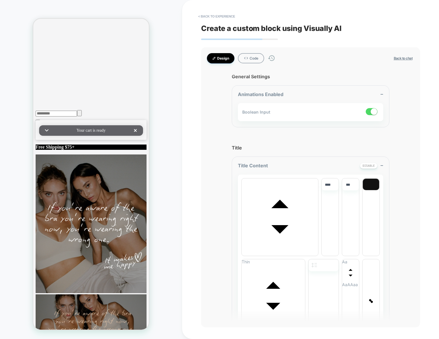
type textarea "*"
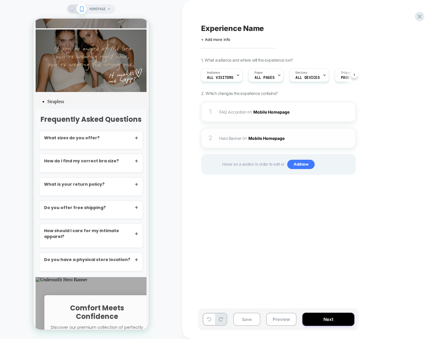
scroll to position [556, 0]
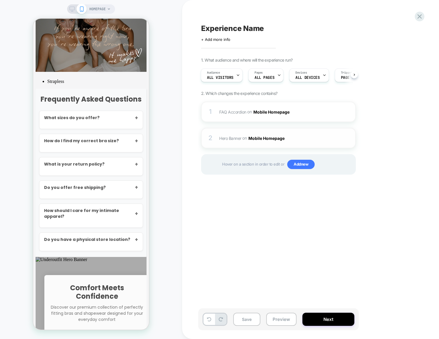
click at [267, 137] on button "Mobile Homepage" at bounding box center [268, 138] width 41 height 8
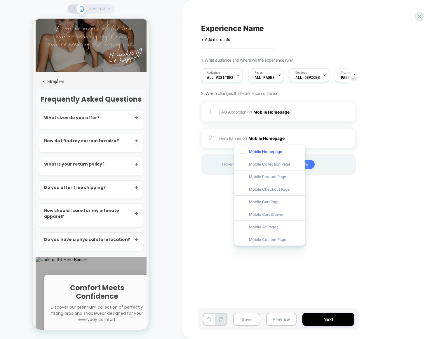
click at [215, 134] on div "2 Hero Banner Adding AI Generated Block BEFORE [data-comp="press-slider"] on Mo…" at bounding box center [278, 138] width 155 height 20
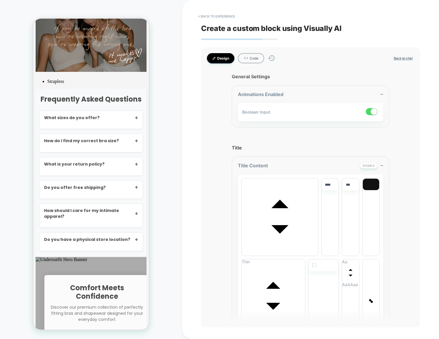
click at [105, 304] on p "Discover our premium collection of perfectly fitting bras and shapewear designe…" at bounding box center [97, 313] width 96 height 18
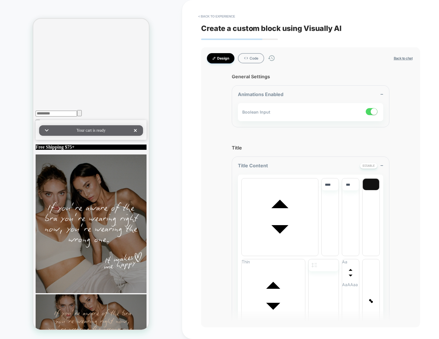
type textarea "*"
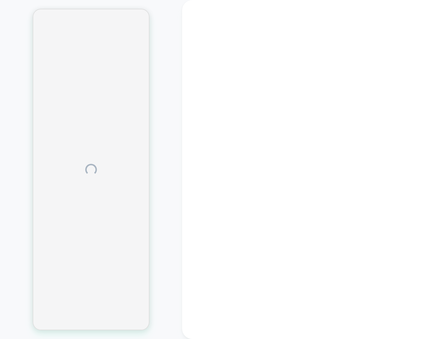
click at [171, 84] on div at bounding box center [91, 169] width 182 height 327
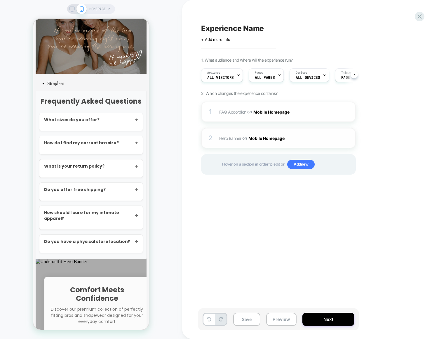
scroll to position [0, 0]
click at [232, 139] on span "Hero Banner" at bounding box center [230, 137] width 22 height 5
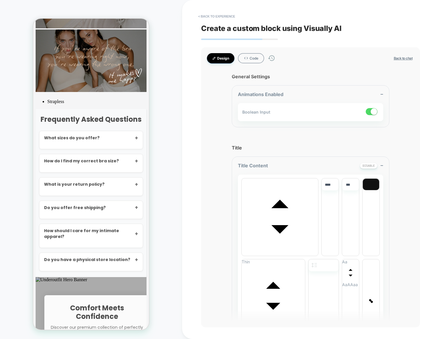
scroll to position [251, 0]
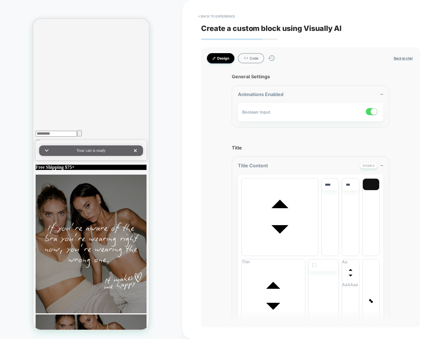
type textarea "*"
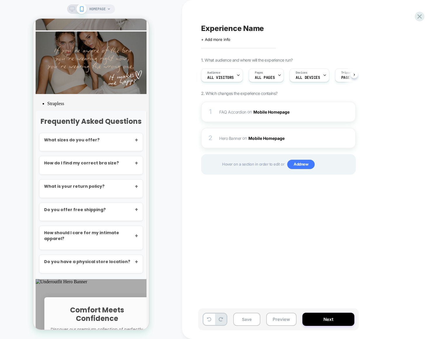
scroll to position [0, 0]
click at [10, 9] on div "HOMEPAGE" at bounding box center [91, 169] width 182 height 327
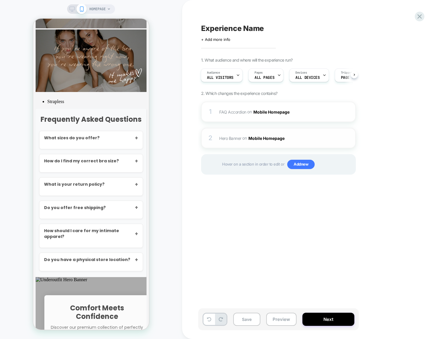
click at [231, 134] on span "Hero Banner Adding AI Generated Block BEFORE [data-comp="press-slider"] on Mobi…" at bounding box center [274, 138] width 111 height 8
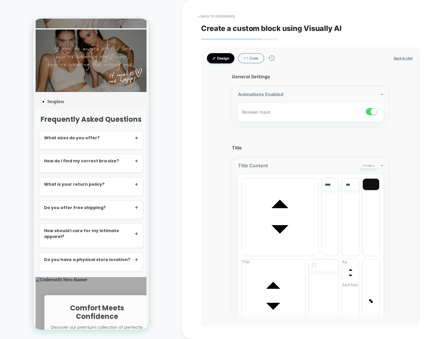
scroll to position [272, 0]
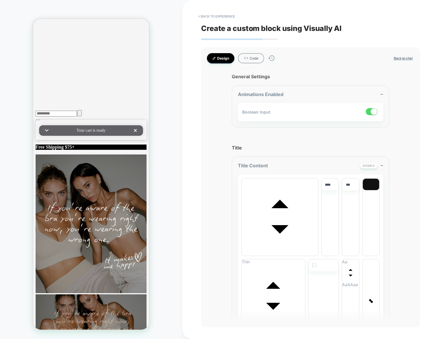
type textarea "*"
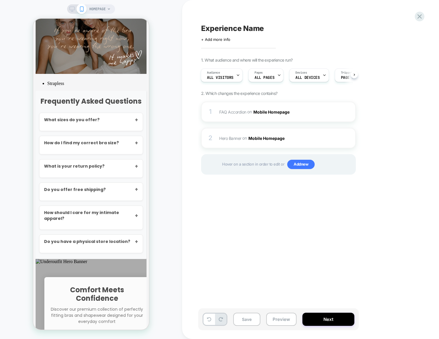
scroll to position [556, 0]
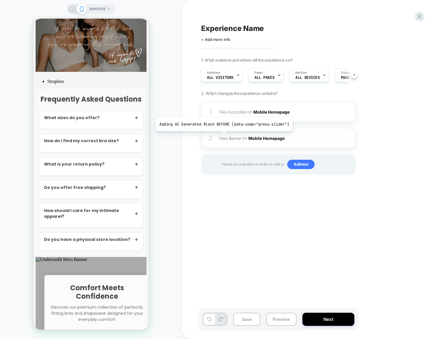
click at [221, 135] on span "Hero Banner" at bounding box center [230, 137] width 22 height 5
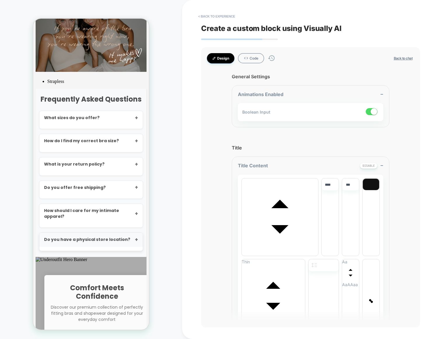
scroll to position [205, 0]
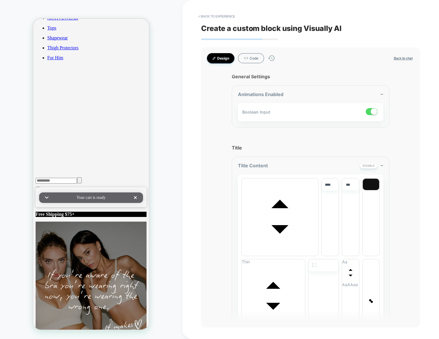
type textarea "*"
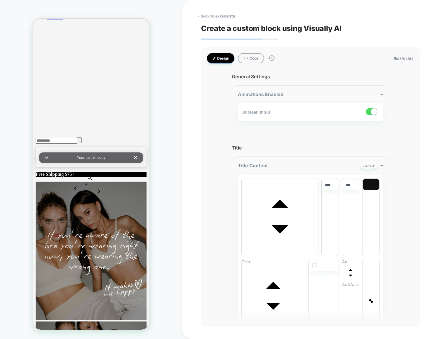
scroll to position [321, 0]
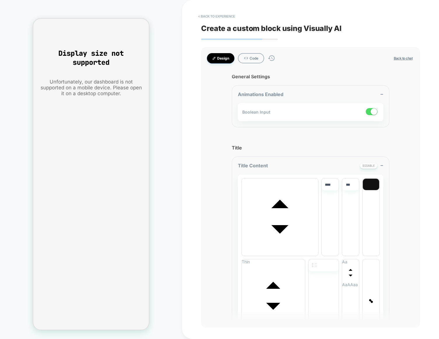
scroll to position [0, 0]
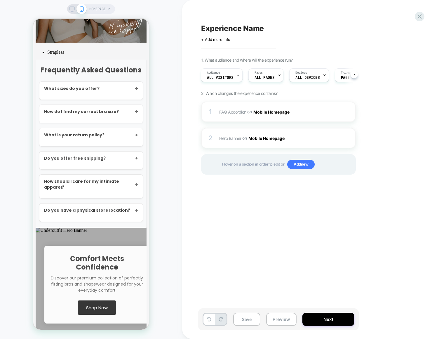
scroll to position [606, 0]
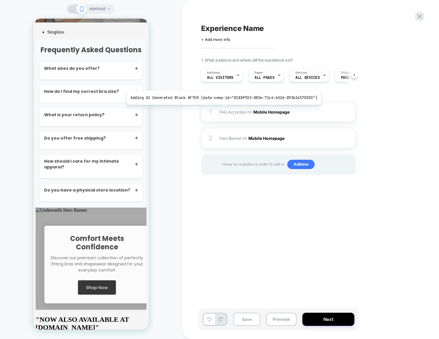
click at [221, 107] on div "1 FAQ Accordion Adding AI Generated Block AFTER [data-comp-id="0188f923-085e-71…" at bounding box center [278, 112] width 155 height 20
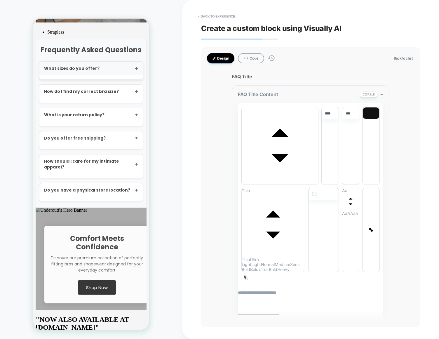
scroll to position [139, 0]
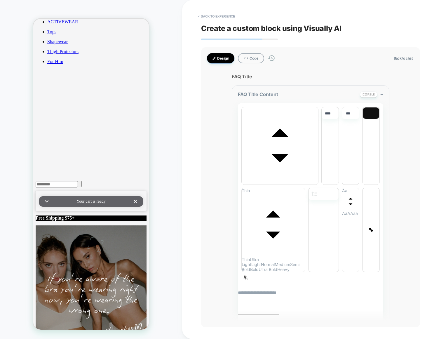
scroll to position [294, 0]
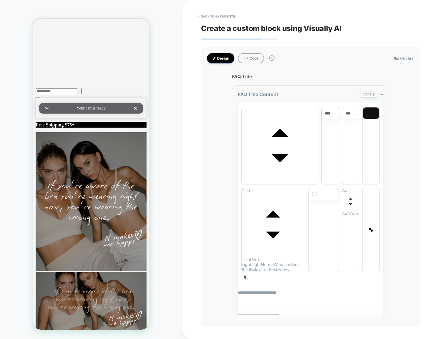
click at [220, 54] on button "Design" at bounding box center [220, 58] width 27 height 10
type textarea "*"
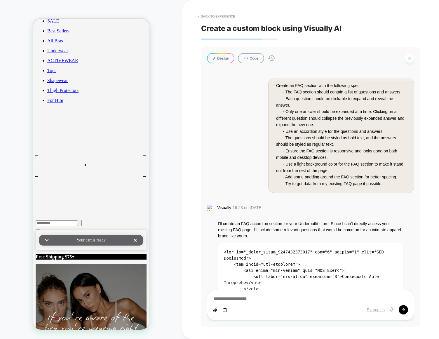
scroll to position [162, 0]
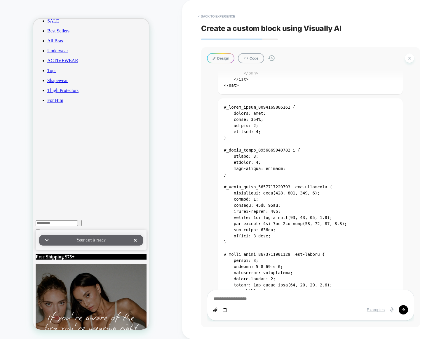
scroll to position [2012, 0]
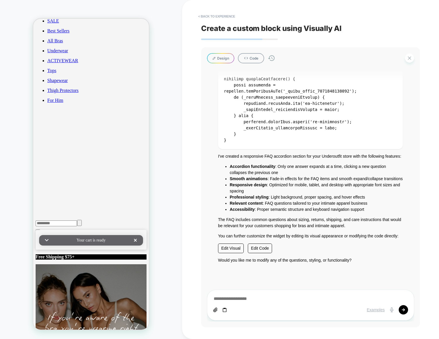
drag, startPoint x: 333, startPoint y: 192, endPoint x: 328, endPoint y: 189, distance: 5.7
click at [333, 194] on li "Professional styling : Light background, proper spacing, and hover effects" at bounding box center [316, 197] width 173 height 6
click at [220, 18] on button "< Back to experience" at bounding box center [216, 16] width 43 height 9
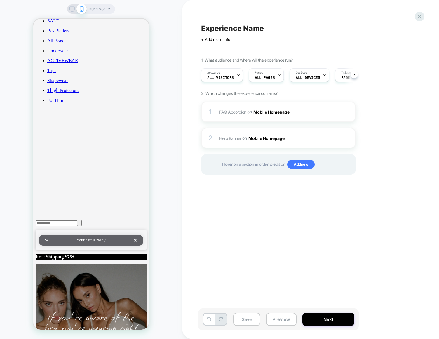
scroll to position [0, 0]
click at [221, 237] on div "Experience Name Click to edit experience details + Add more info 1. What audien…" at bounding box center [307, 169] width 219 height 327
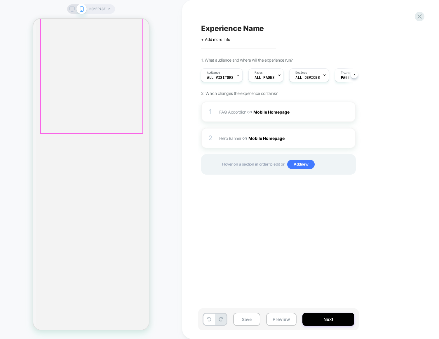
scroll to position [1170, 0]
click at [259, 230] on div "Experience Name Click to edit experience details + Add more info 1. What audien…" at bounding box center [307, 169] width 219 height 327
click at [418, 20] on icon at bounding box center [419, 17] width 8 height 8
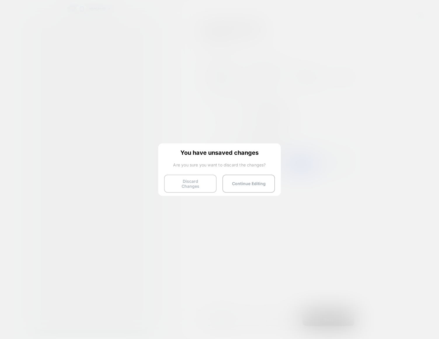
click at [188, 183] on button "Discard Changes" at bounding box center [190, 183] width 53 height 18
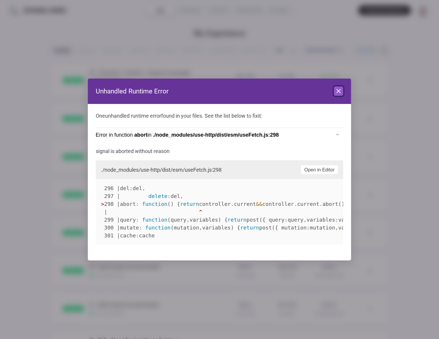
click at [338, 91] on icon at bounding box center [339, 91] width 4 height 4
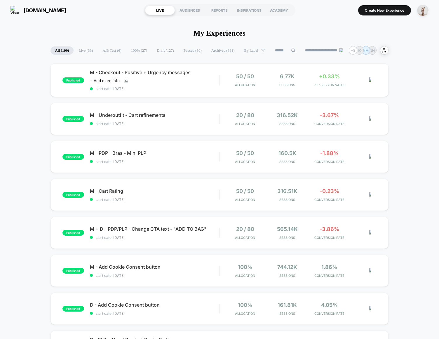
click at [125, 82] on icon at bounding box center [126, 80] width 4 height 4
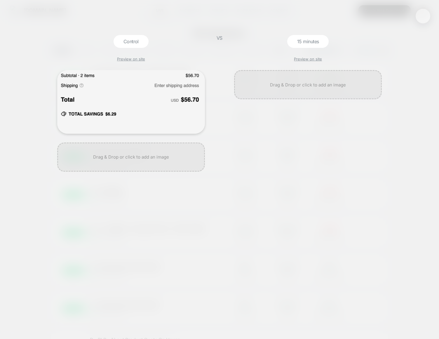
click at [301, 218] on div at bounding box center [307, 204] width 153 height 269
drag, startPoint x: 425, startPoint y: 15, endPoint x: 415, endPoint y: 19, distance: 10.6
click at [425, 15] on button at bounding box center [422, 16] width 9 height 9
